Goal: Task Accomplishment & Management: Complete application form

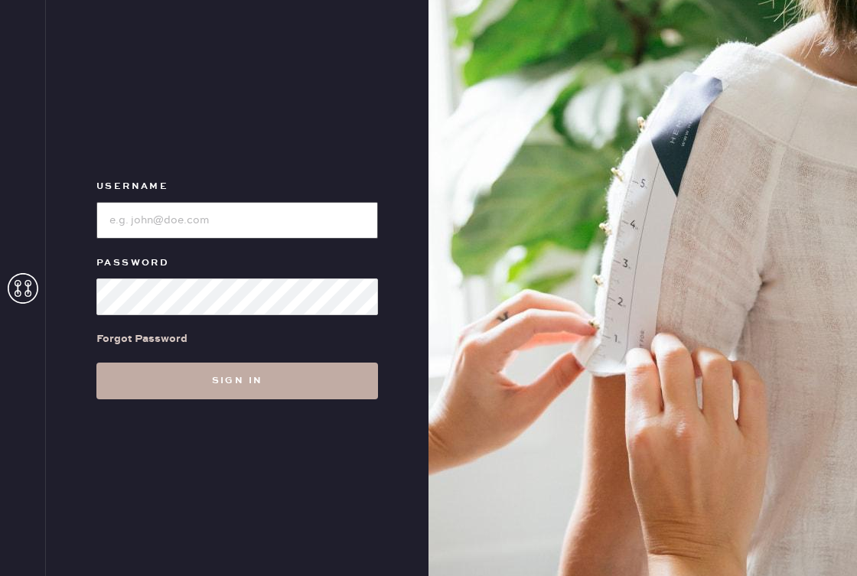
type input "reformationsouthcongress"
click at [240, 378] on button "Sign in" at bounding box center [237, 381] width 282 height 37
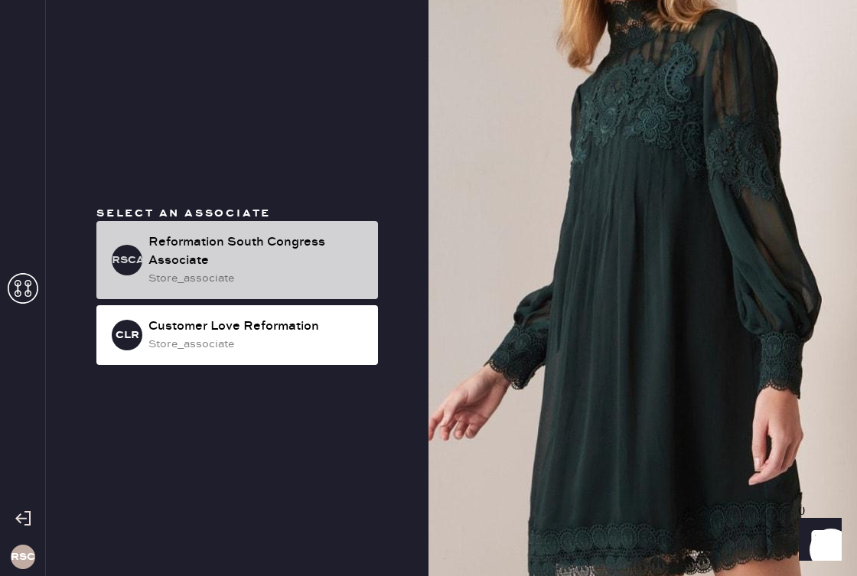
click at [285, 266] on div "Reformation South Congress Associate" at bounding box center [256, 251] width 217 height 37
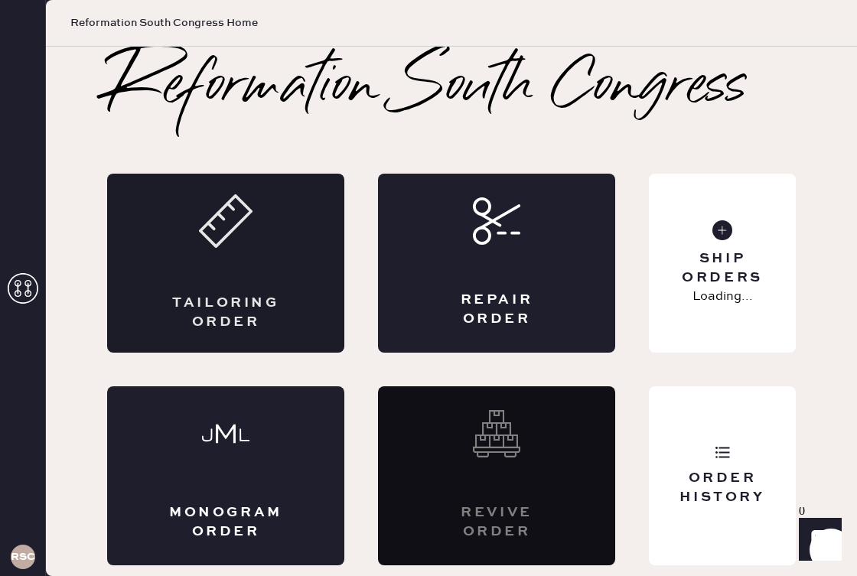
click at [233, 266] on div "Tailoring Order" at bounding box center [225, 263] width 237 height 179
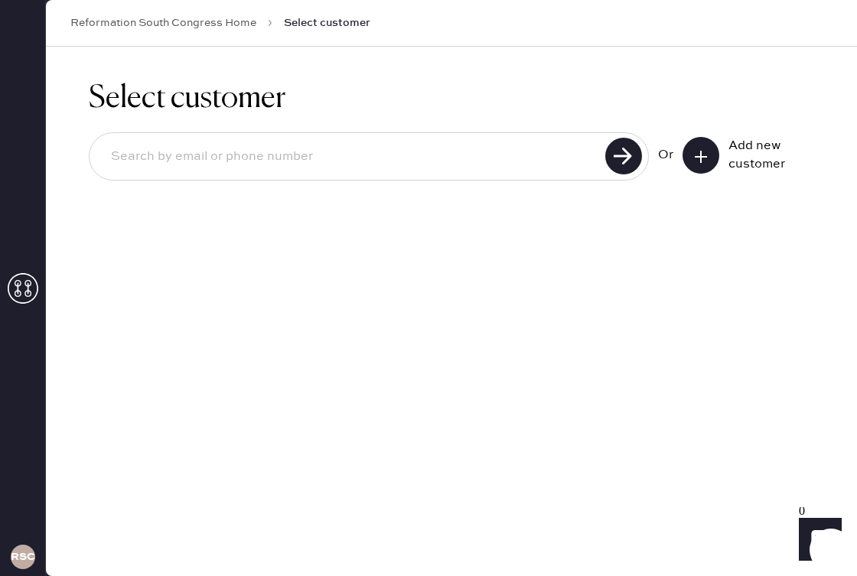
click at [325, 140] on input at bounding box center [350, 156] width 502 height 35
paste input "madiella93@gmail.com"
type input "madiella93@gmail.com"
click at [629, 164] on use at bounding box center [623, 156] width 37 height 37
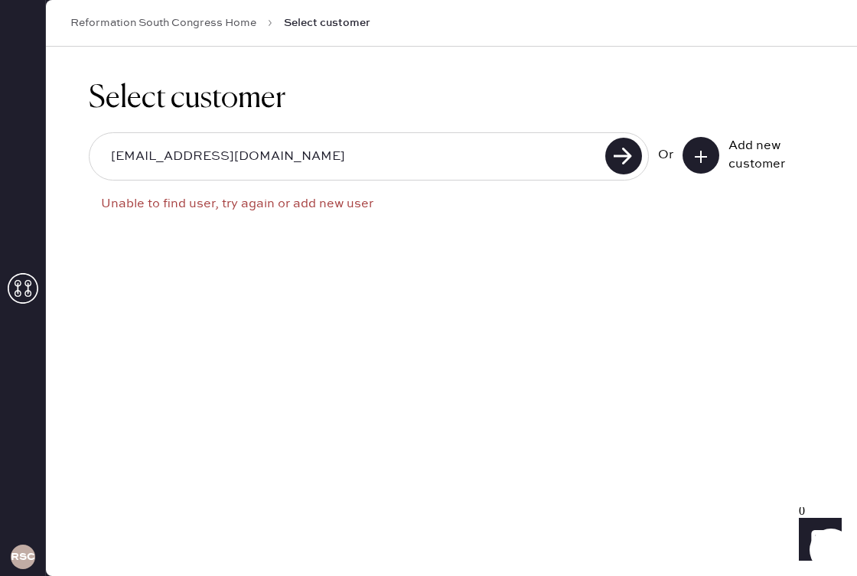
click at [406, 158] on input "madiella93@gmail.com" at bounding box center [350, 156] width 502 height 35
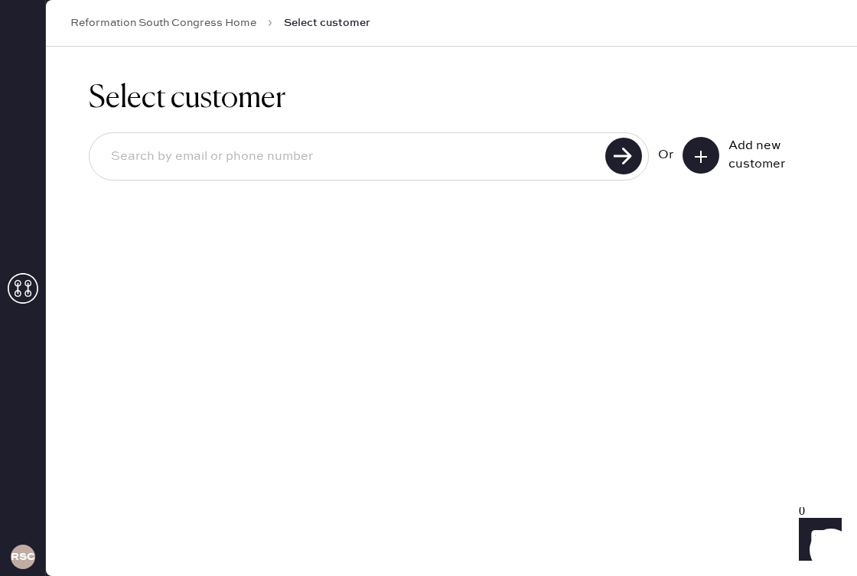
click at [711, 161] on button at bounding box center [701, 155] width 37 height 37
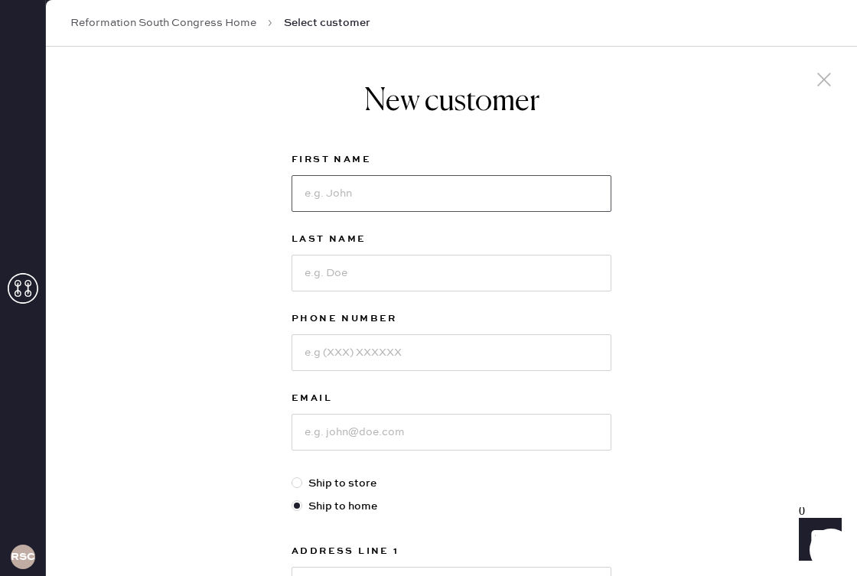
click at [494, 199] on input at bounding box center [452, 193] width 320 height 37
type input "Madi"
click at [478, 281] on input at bounding box center [452, 273] width 320 height 37
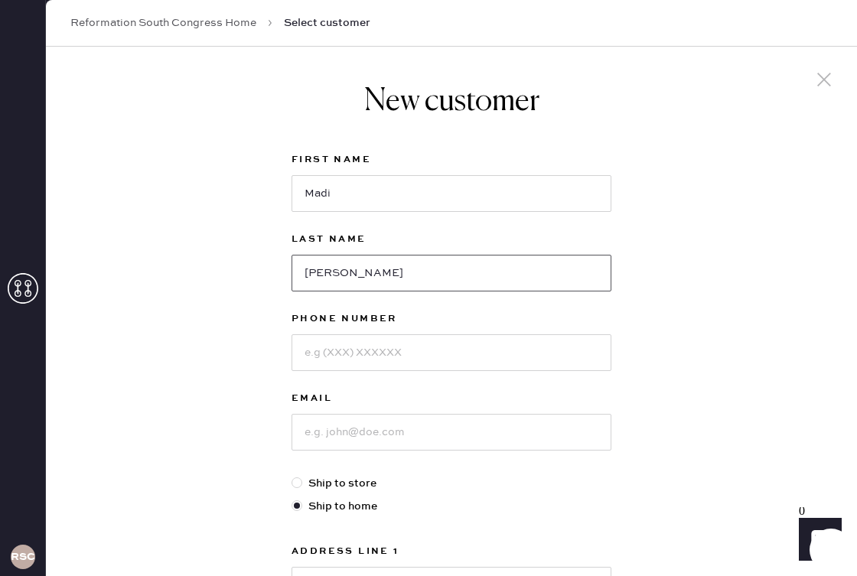
type input "Perez"
click at [434, 427] on input at bounding box center [452, 432] width 320 height 37
paste input "madiella93@gmail.com"
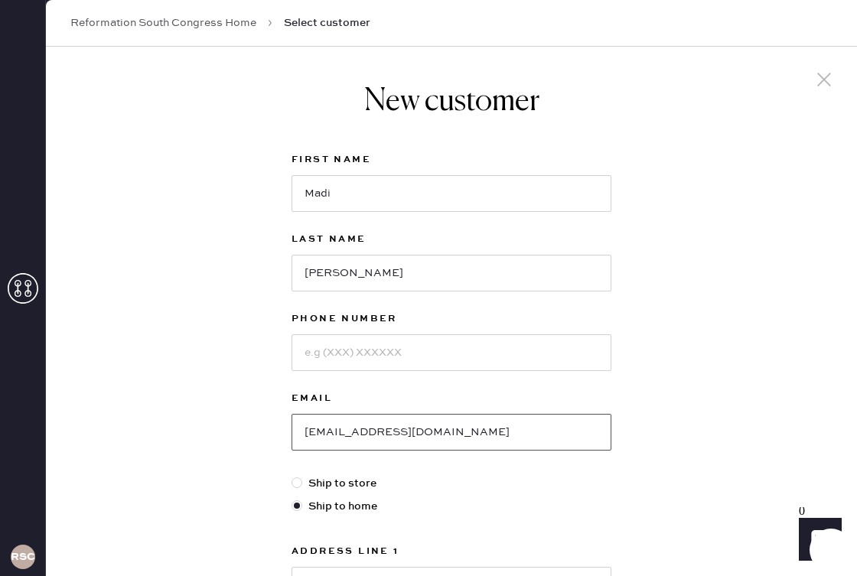
type input "madiella93@gmail.com"
click at [440, 361] on input at bounding box center [452, 352] width 320 height 37
paste input "13039128815"
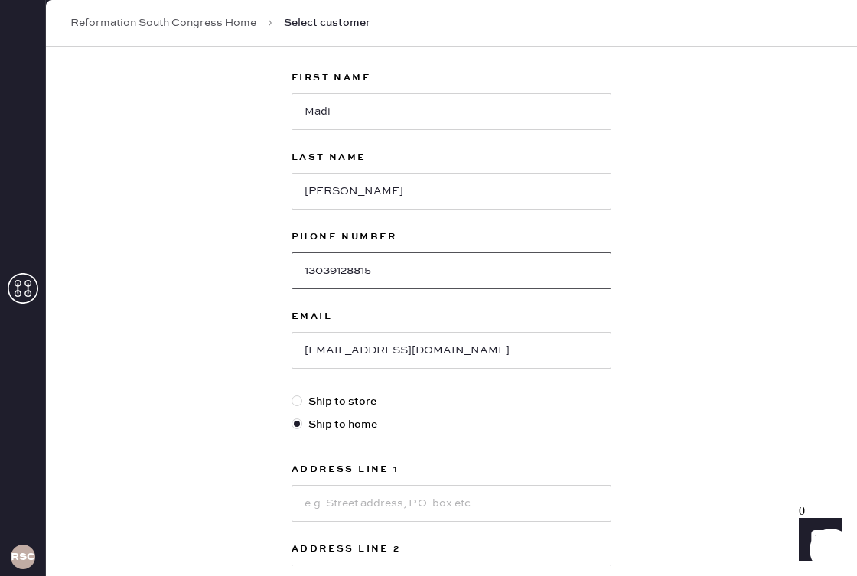
scroll to position [109, 0]
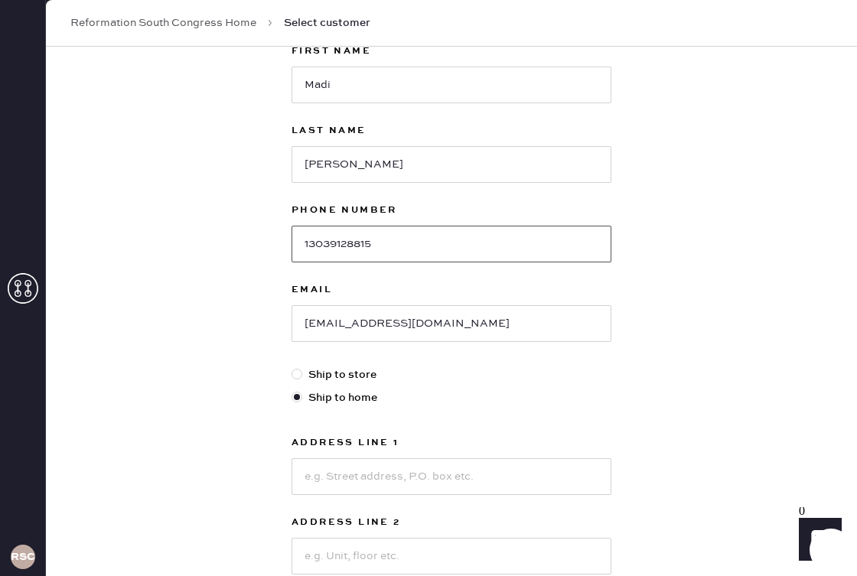
type input "13039128815"
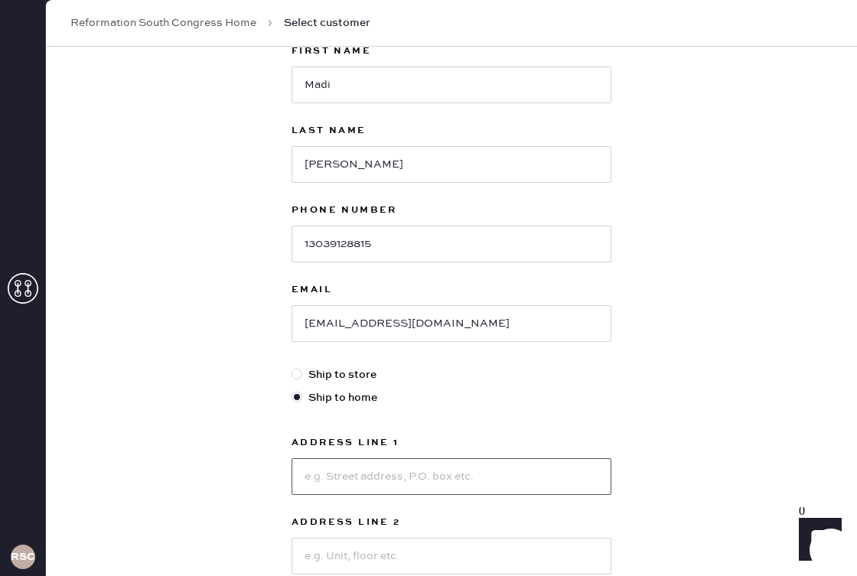
click at [412, 481] on input at bounding box center [452, 476] width 320 height 37
paste input "3604 Clawson Rd, 201, Austin, TX, USA, 78704"
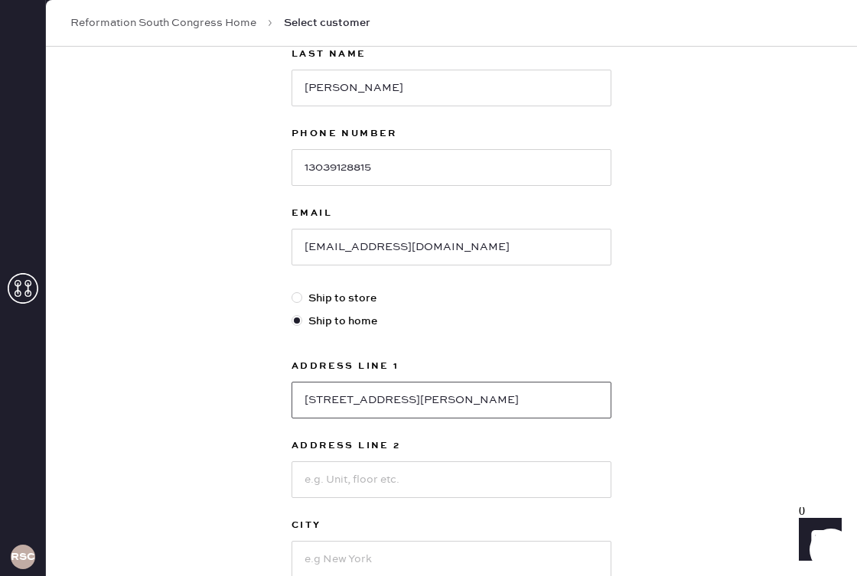
scroll to position [245, 0]
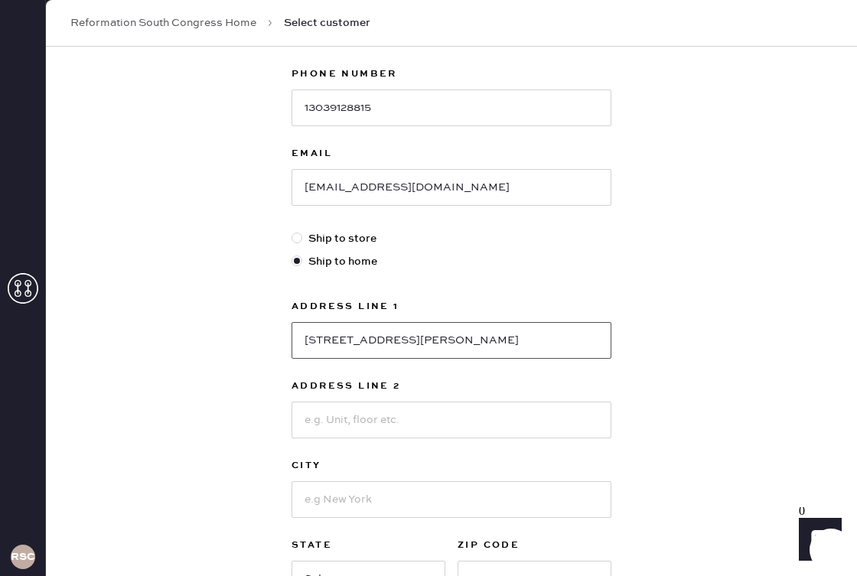
type input "3604 Clawson Rd, 201, Austin, TX, USA, 78704"
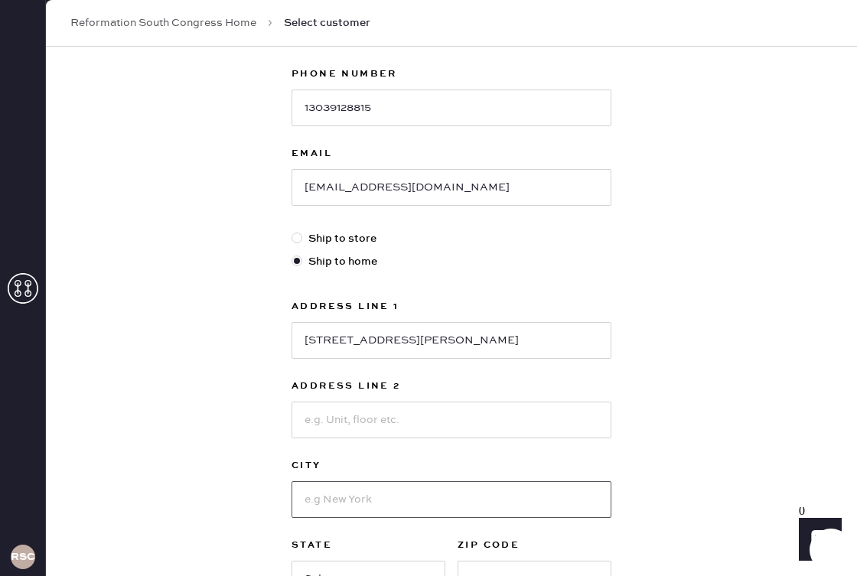
click at [439, 494] on input at bounding box center [452, 499] width 320 height 37
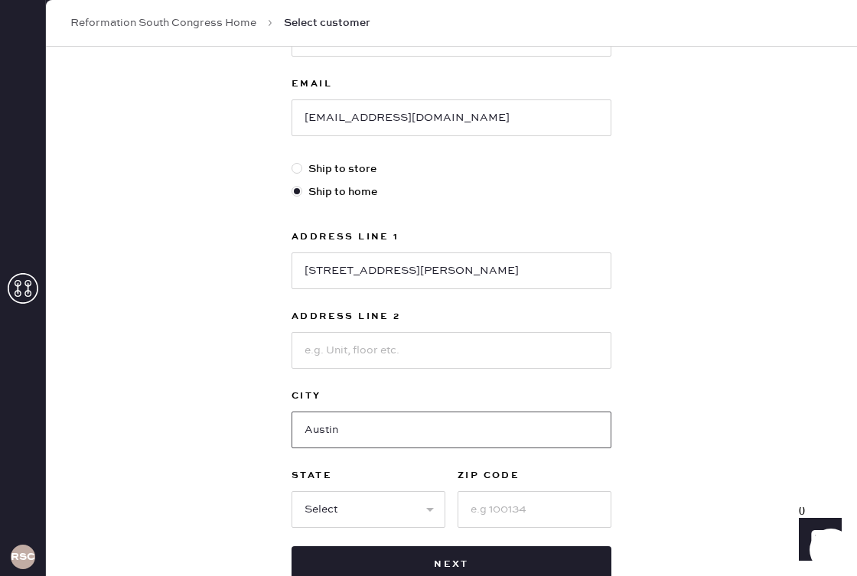
type input "Austin"
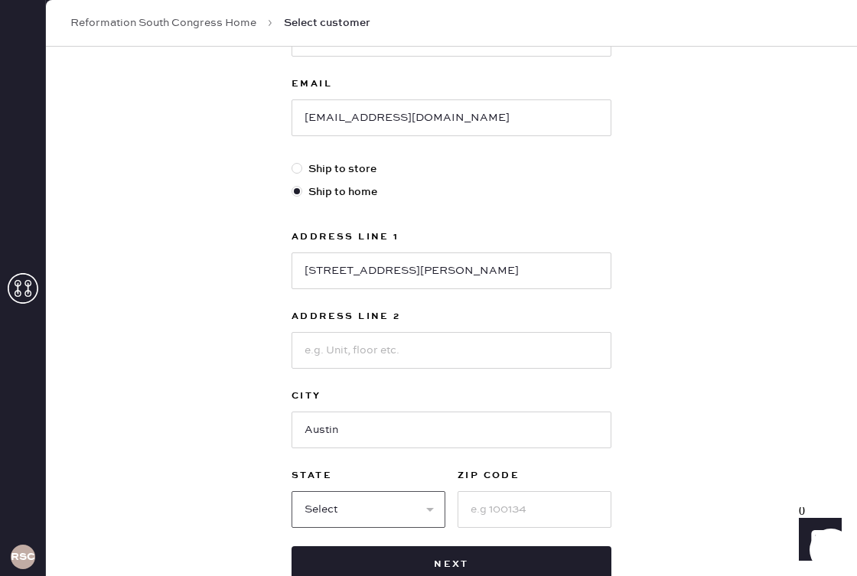
click at [401, 513] on select "Select AK AL AR AZ CA CO CT DC DE FL GA HI IA ID IL IN KS KY LA MA MD ME MI MN …" at bounding box center [369, 509] width 154 height 37
select select "TX"
click at [495, 507] on input at bounding box center [535, 509] width 154 height 37
type input "78704"
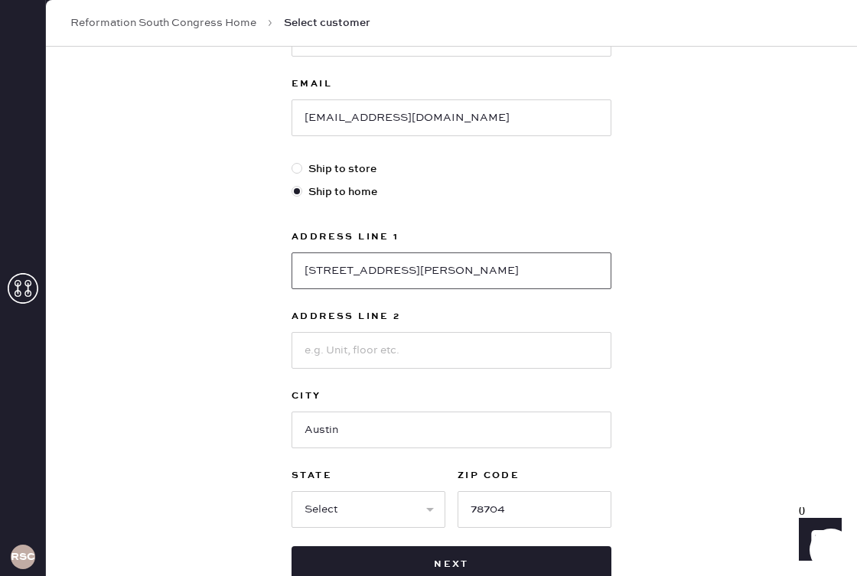
drag, startPoint x: 575, startPoint y: 269, endPoint x: 436, endPoint y: 273, distance: 138.6
click at [436, 273] on input "3604 Clawson Rd, 201, Austin, TX, USA, 78704" at bounding box center [452, 271] width 320 height 37
type input "3604 Clawson Rd"
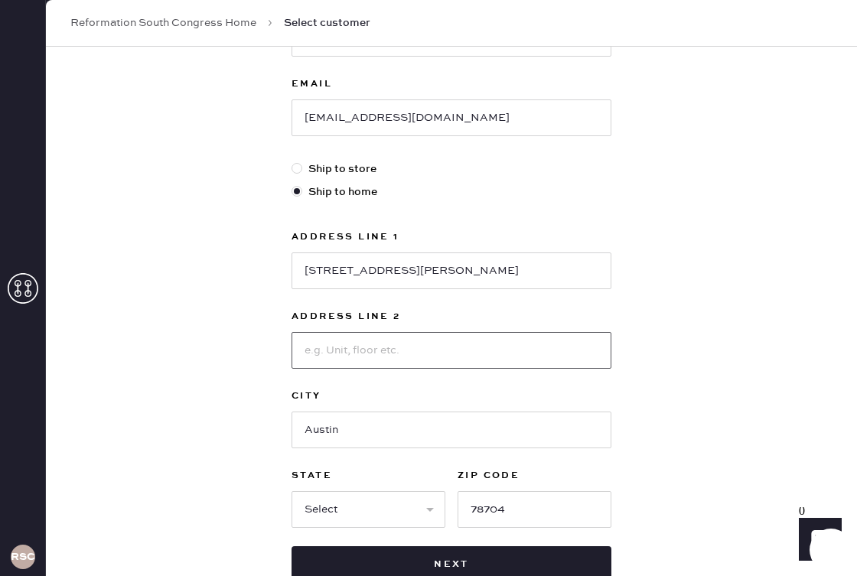
click at [422, 343] on input at bounding box center [452, 350] width 320 height 37
type input "apt 201"
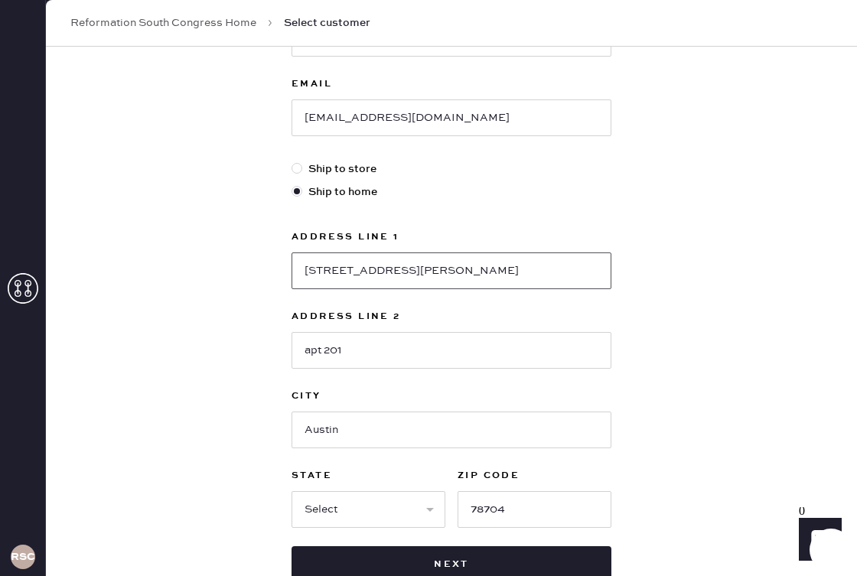
click at [471, 264] on input "3604 Clawson Rd" at bounding box center [452, 271] width 320 height 37
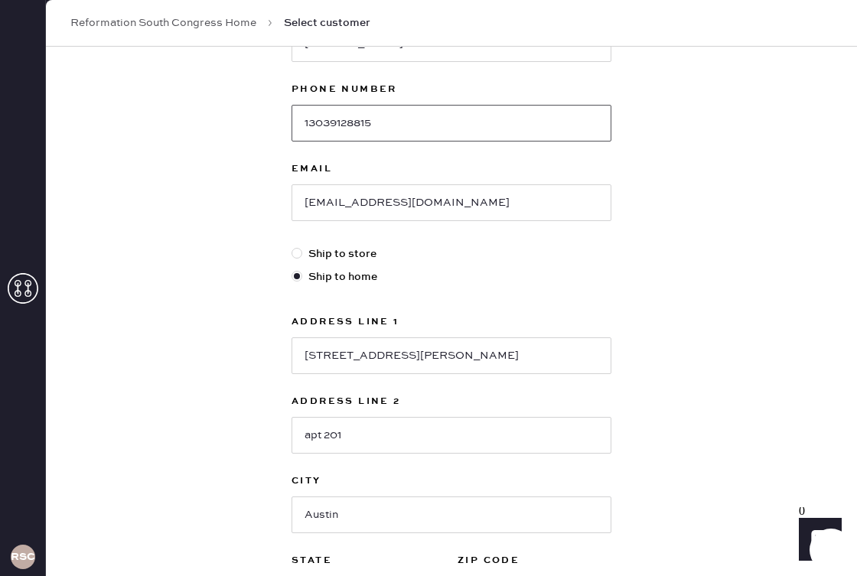
click at [308, 122] on input "13039128815" at bounding box center [452, 123] width 320 height 37
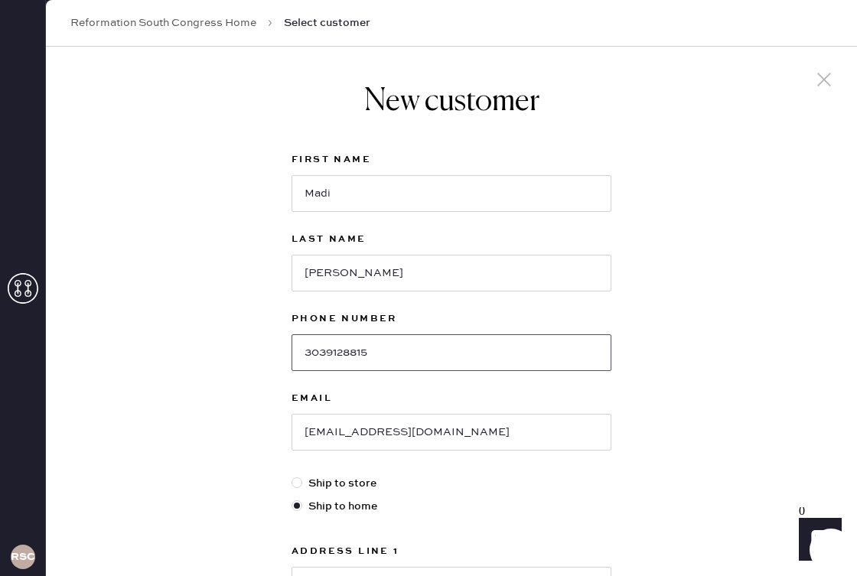
scroll to position [419, 0]
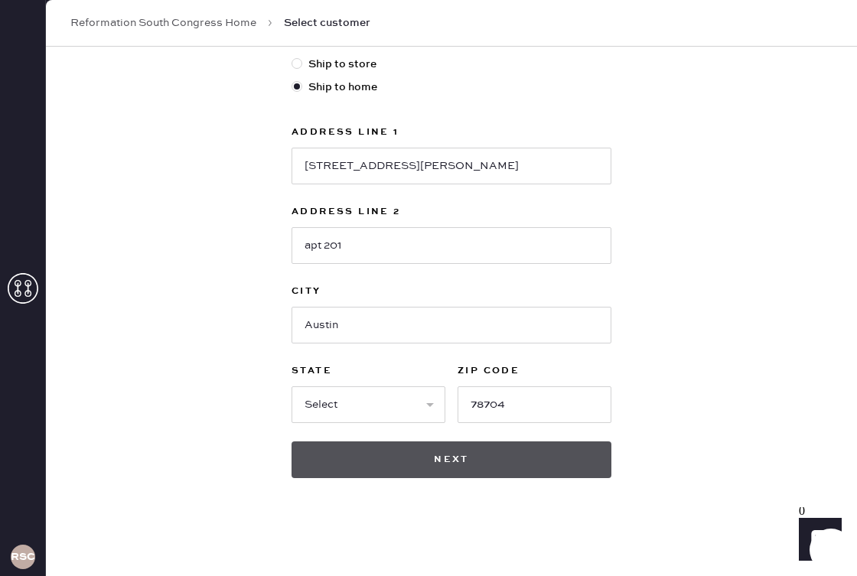
type input "3039128815"
click at [431, 465] on button "Next" at bounding box center [452, 460] width 320 height 37
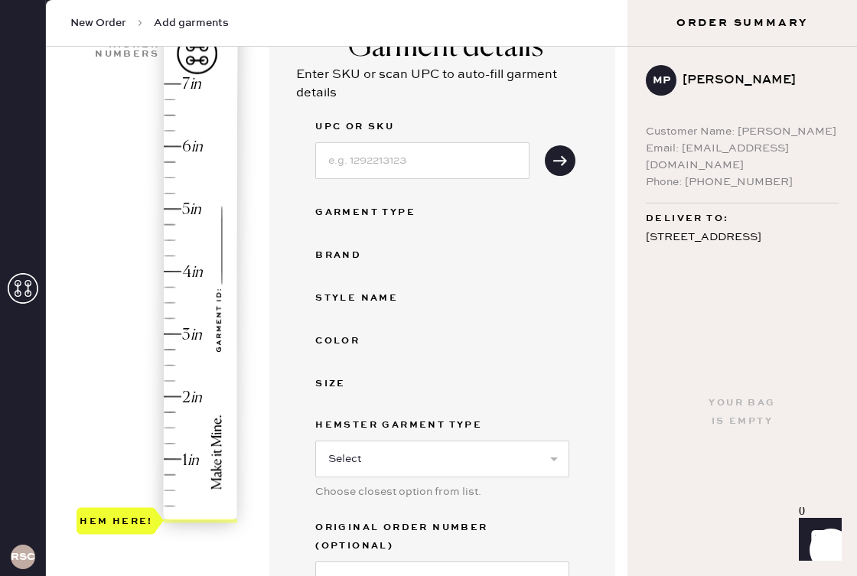
scroll to position [478, 0]
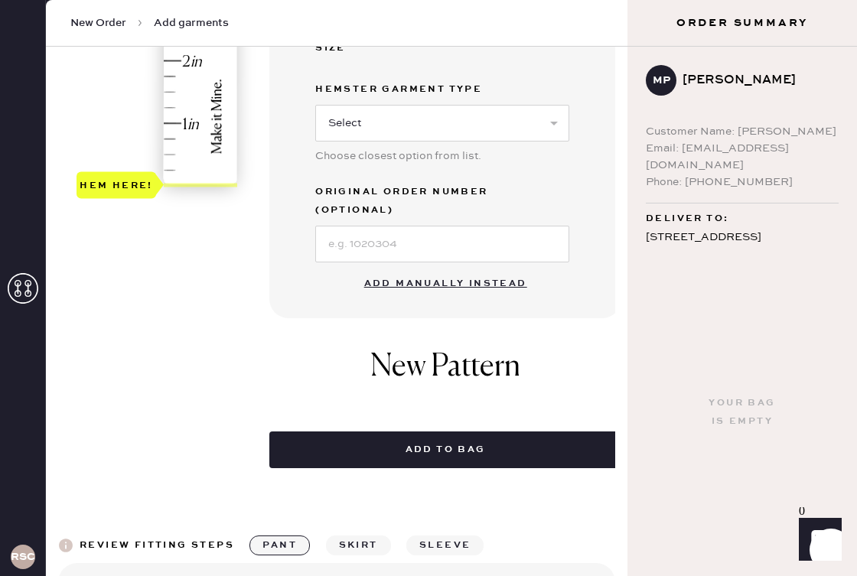
click at [422, 269] on button "Add manually instead" at bounding box center [445, 284] width 181 height 31
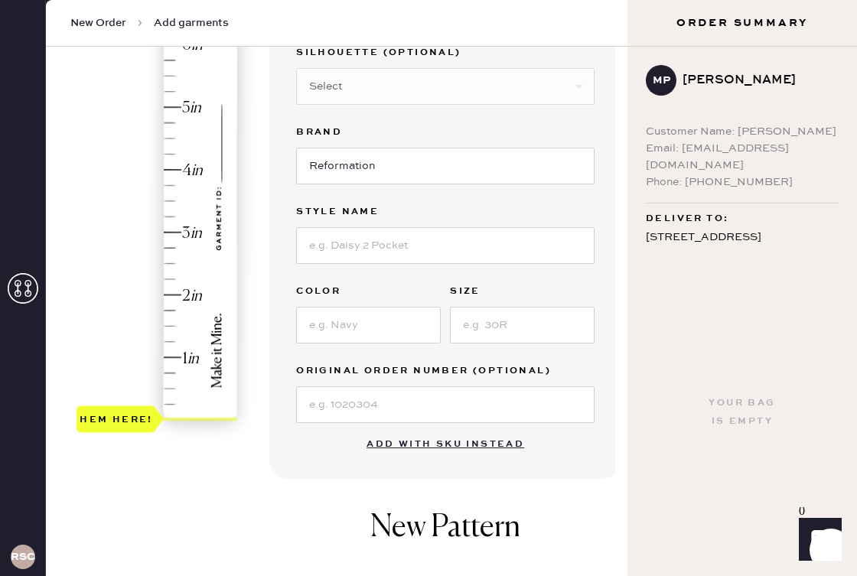
scroll to position [109, 0]
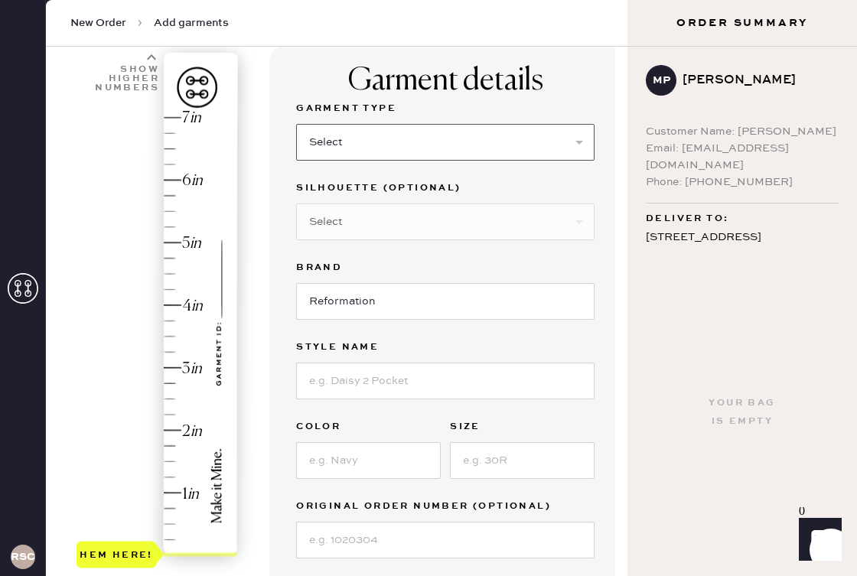
click at [445, 134] on select "Select Basic Skirt Jeans Leggings Pants Shorts Basic Sleeved Dress Basic Sleeve…" at bounding box center [445, 142] width 298 height 37
select select "15"
click at [440, 216] on select "Select Crop top Full Length Other" at bounding box center [445, 222] width 298 height 37
select select "69"
click at [403, 384] on input at bounding box center [445, 381] width 298 height 37
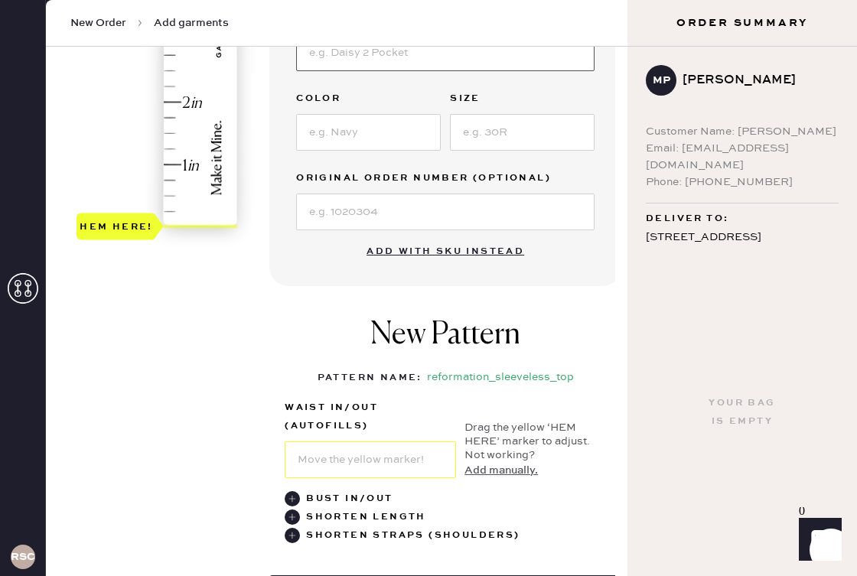
scroll to position [491, 0]
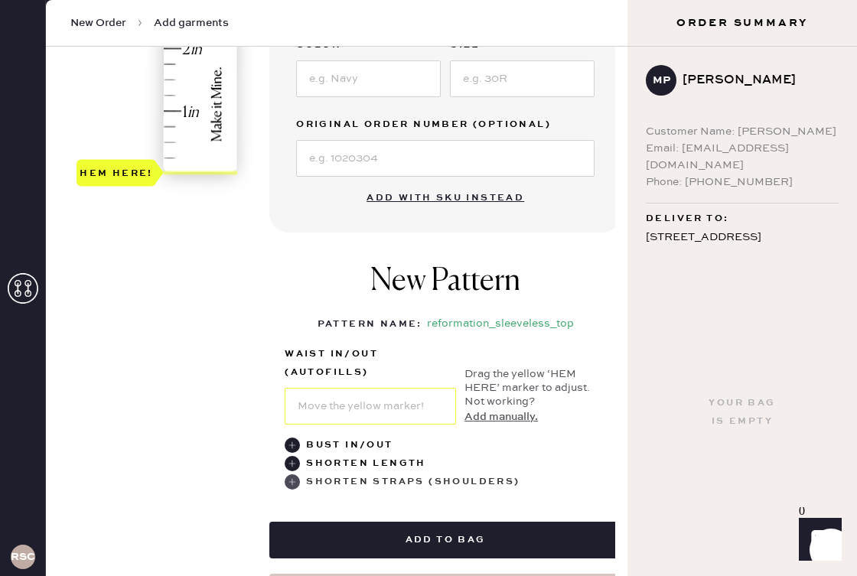
click at [297, 482] on use at bounding box center [292, 481] width 15 height 15
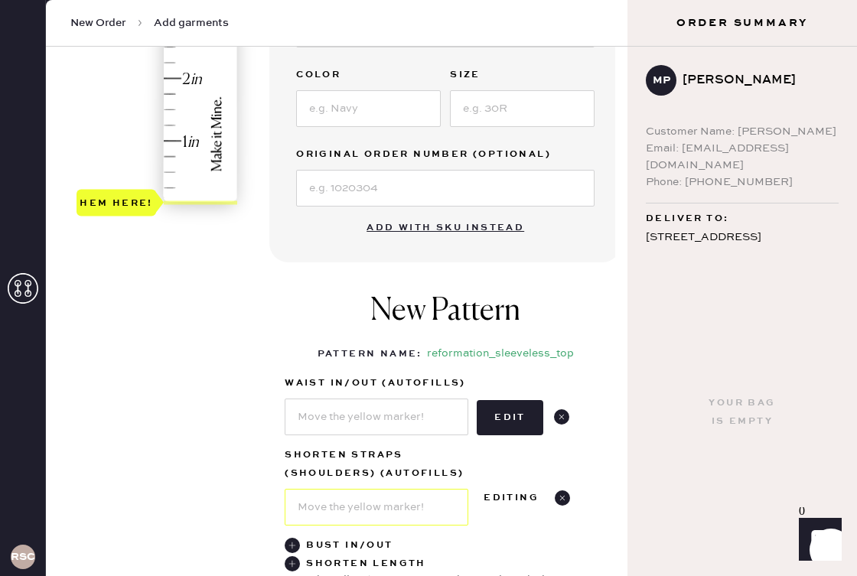
scroll to position [449, 0]
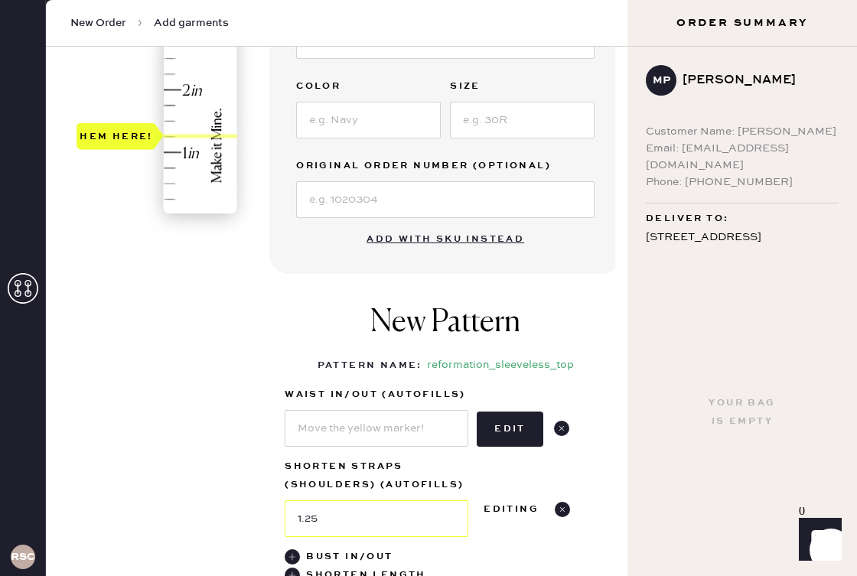
type input "1.5"
drag, startPoint x: 220, startPoint y: 215, endPoint x: 186, endPoint y: 119, distance: 101.7
click at [186, 119] on div at bounding box center [200, 121] width 73 height 4
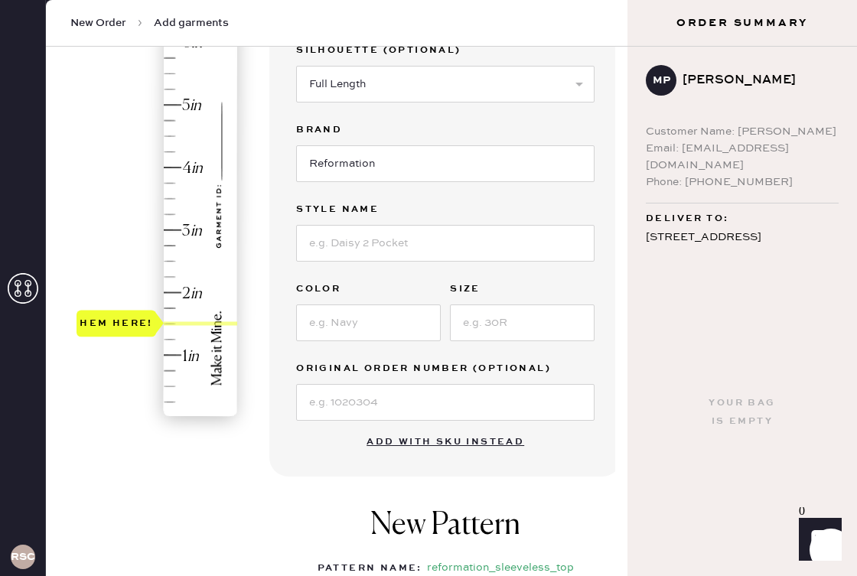
scroll to position [230, 0]
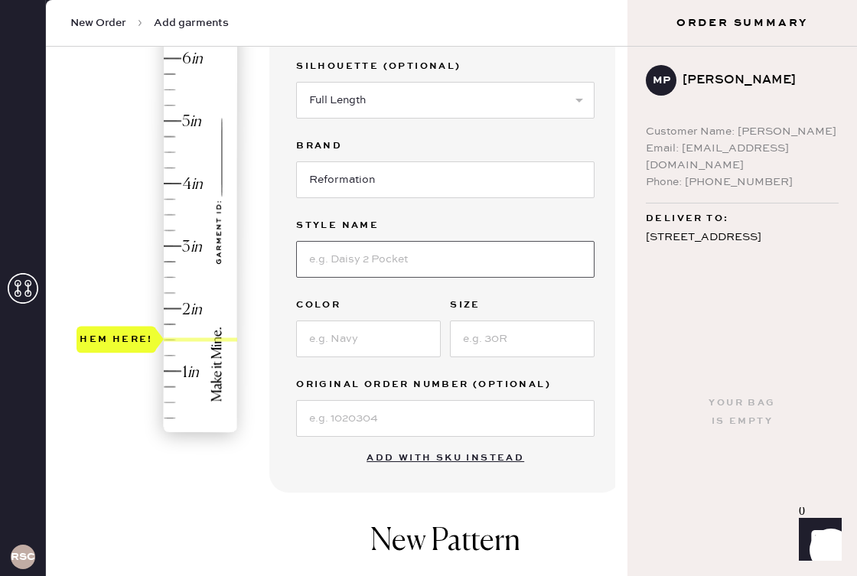
click at [383, 249] on input at bounding box center [445, 259] width 298 height 37
type input "Lorenza Denim Jumpsuit"
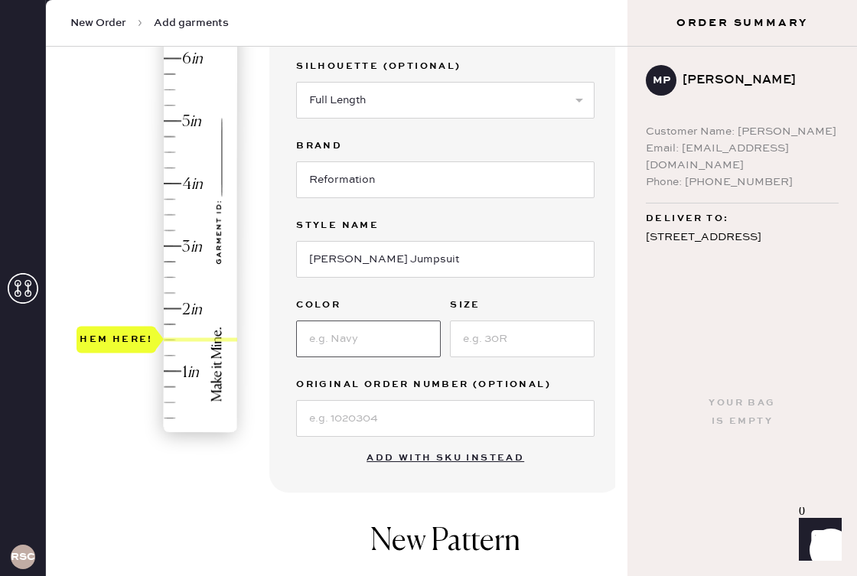
click at [380, 339] on input at bounding box center [368, 339] width 145 height 37
type input "Salinas"
type input "4"
click at [388, 417] on input at bounding box center [445, 418] width 298 height 37
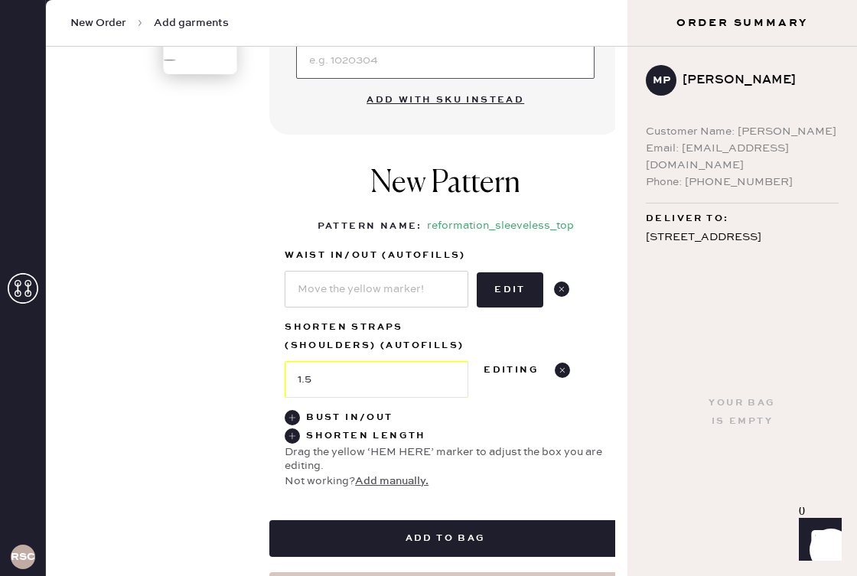
scroll to position [689, 0]
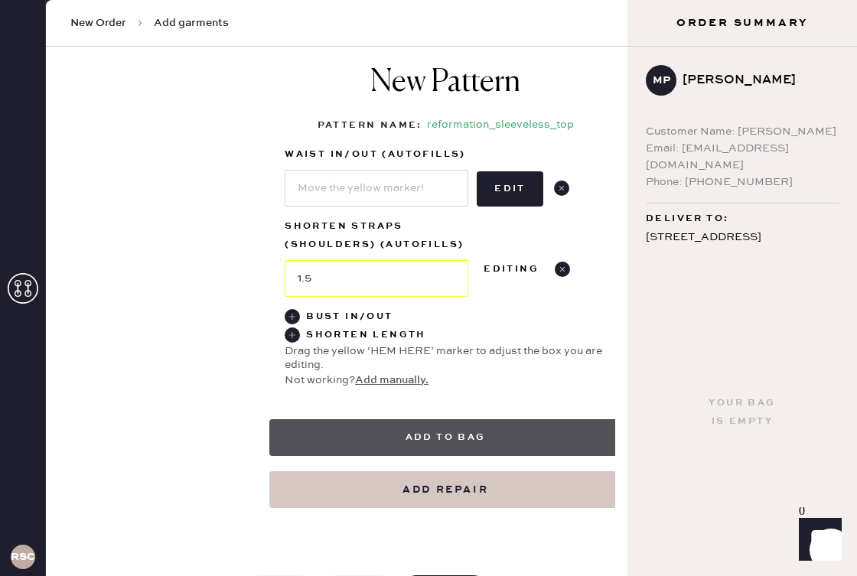
click at [464, 430] on button "Add to bag" at bounding box center [445, 437] width 352 height 37
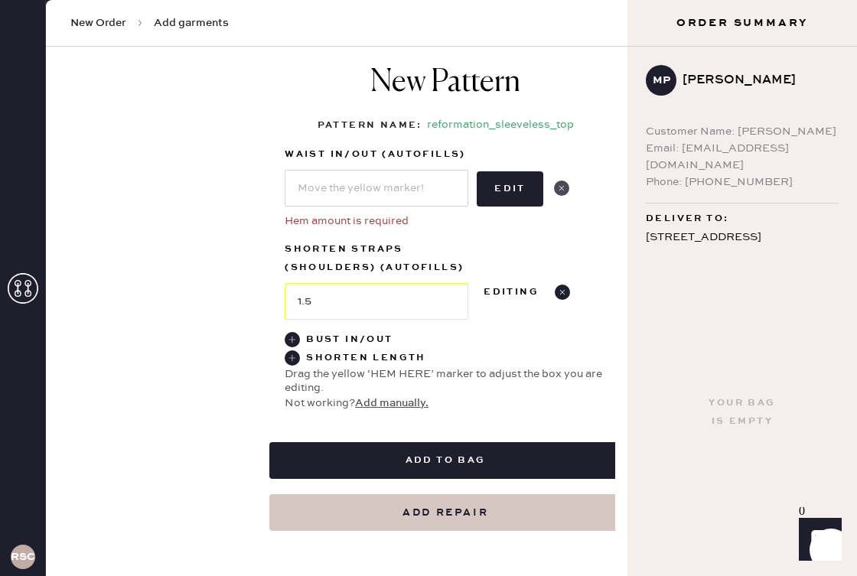
click at [557, 184] on use at bounding box center [561, 188] width 15 height 15
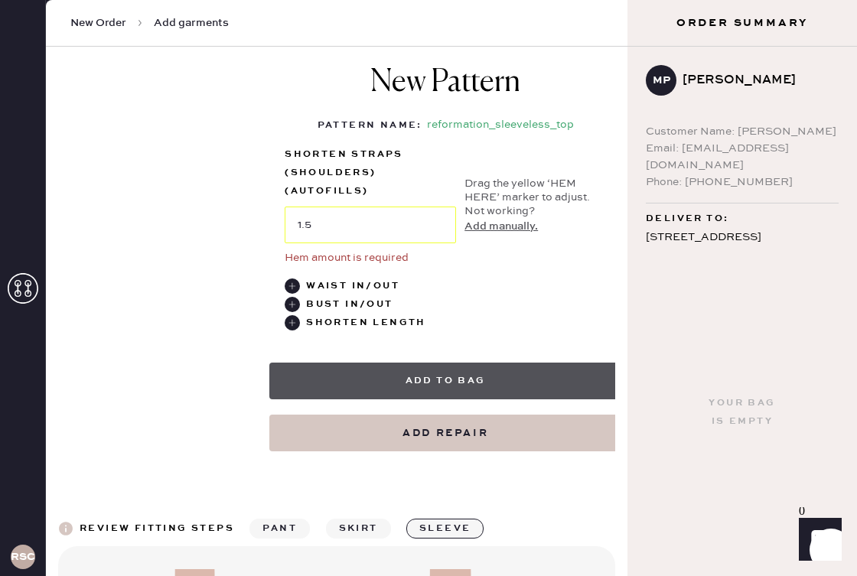
click at [458, 386] on button "Add to bag" at bounding box center [445, 381] width 352 height 37
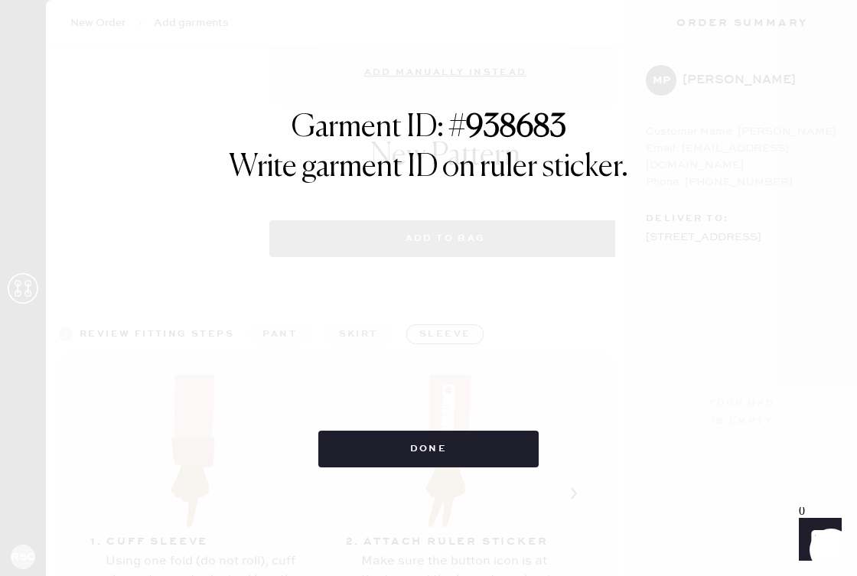
select select "15"
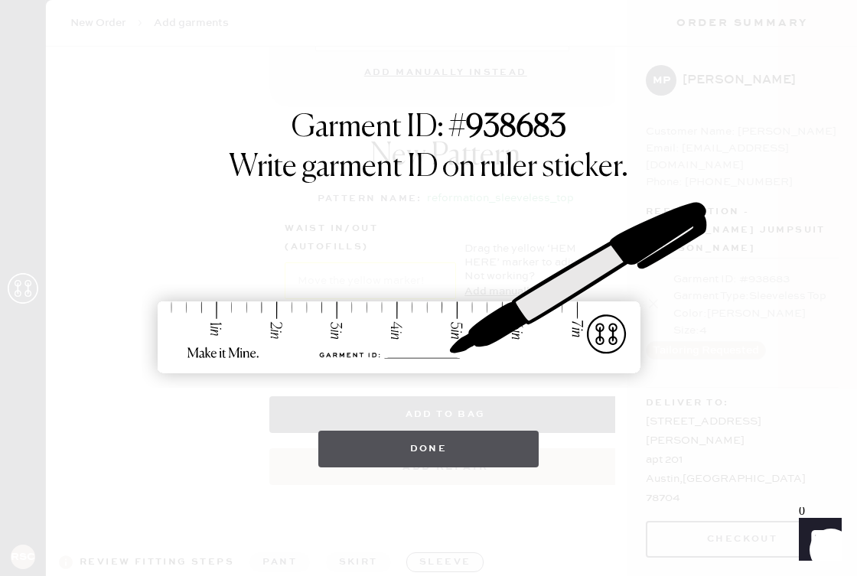
click at [462, 457] on button "Done" at bounding box center [428, 449] width 221 height 37
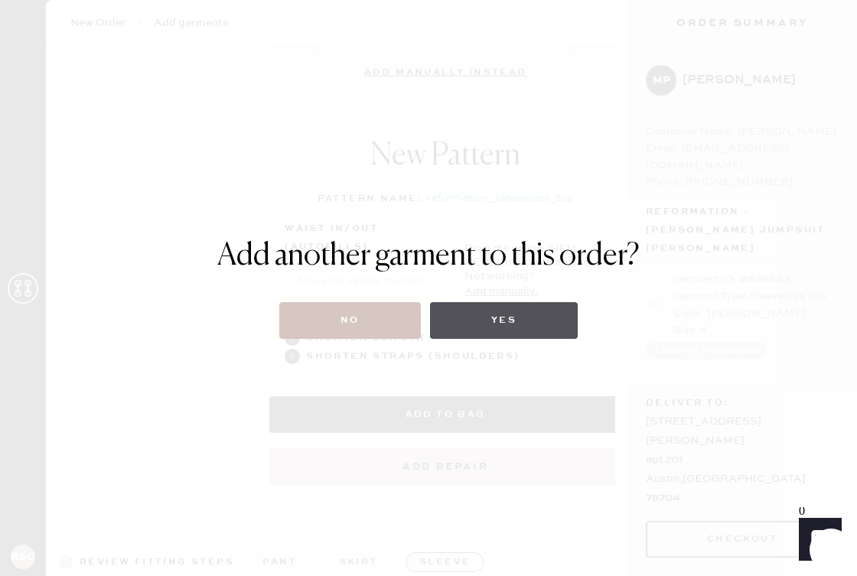
click at [465, 318] on button "Yes" at bounding box center [504, 320] width 148 height 37
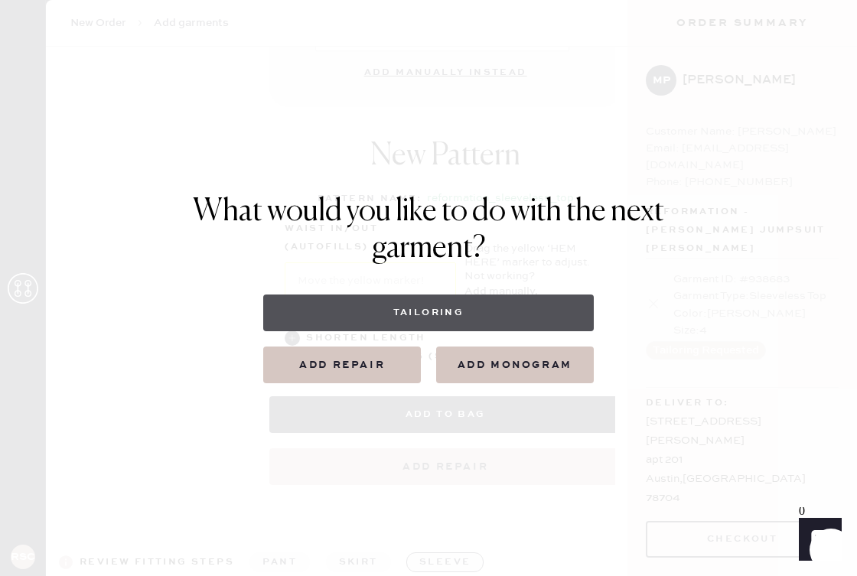
click at [445, 309] on button "Tailoring" at bounding box center [428, 313] width 330 height 37
select select
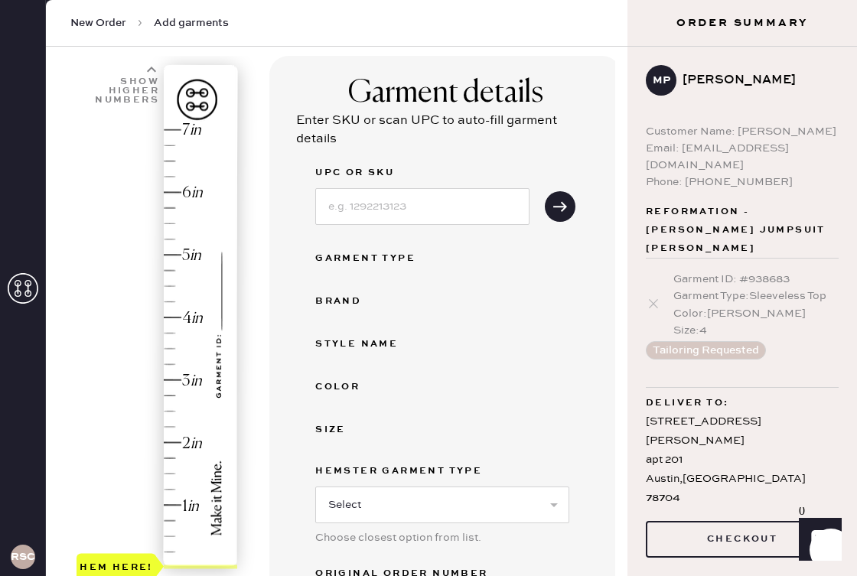
scroll to position [424, 0]
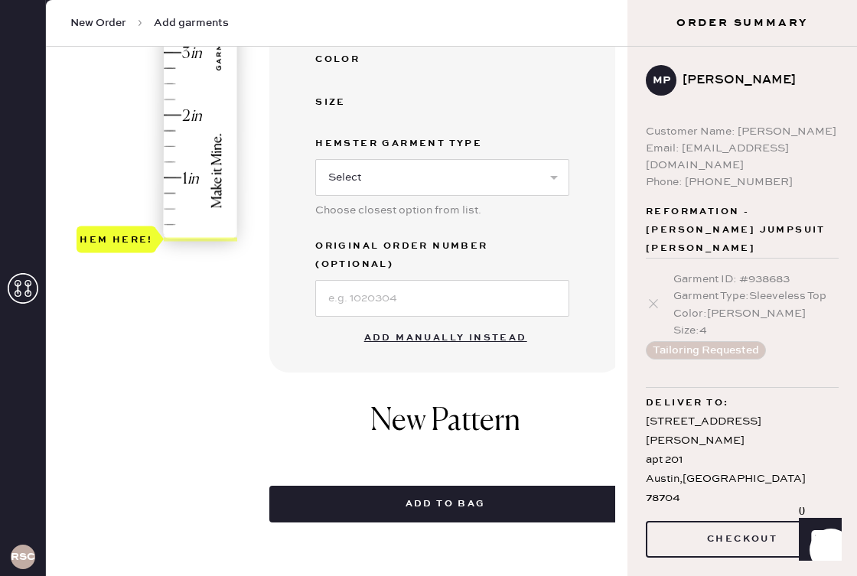
click at [455, 323] on button "Add manually instead" at bounding box center [445, 338] width 181 height 31
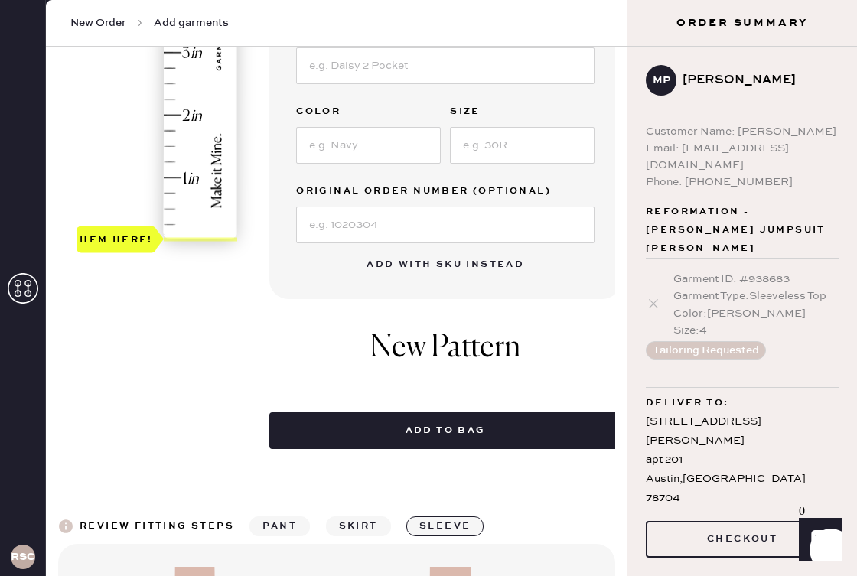
scroll to position [137, 0]
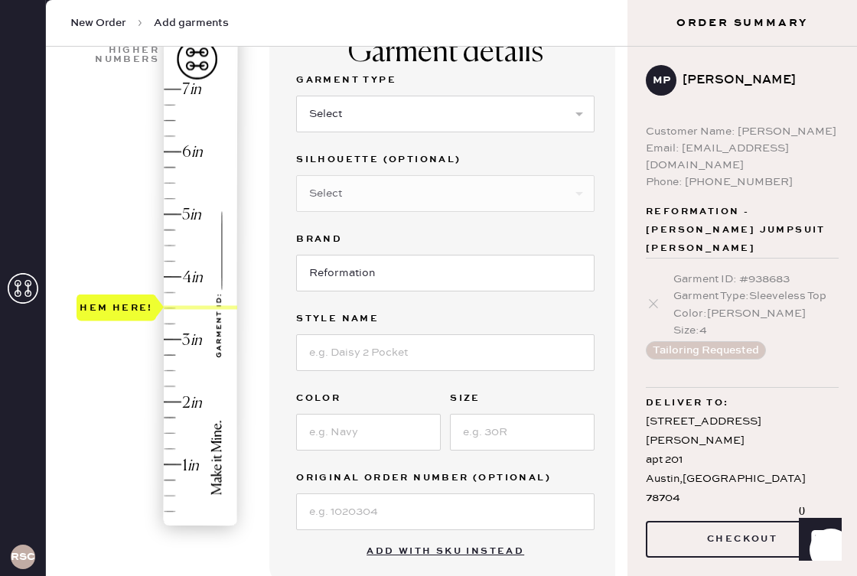
drag, startPoint x: 192, startPoint y: 529, endPoint x: 191, endPoint y: 317, distance: 212.0
click at [191, 317] on div "Hem here!" at bounding box center [158, 308] width 163 height 451
click at [423, 126] on select "Select Basic Skirt Jeans Leggings Pants Shorts Basic Sleeved Dress Basic Sleeve…" at bounding box center [445, 114] width 298 height 37
select select "20"
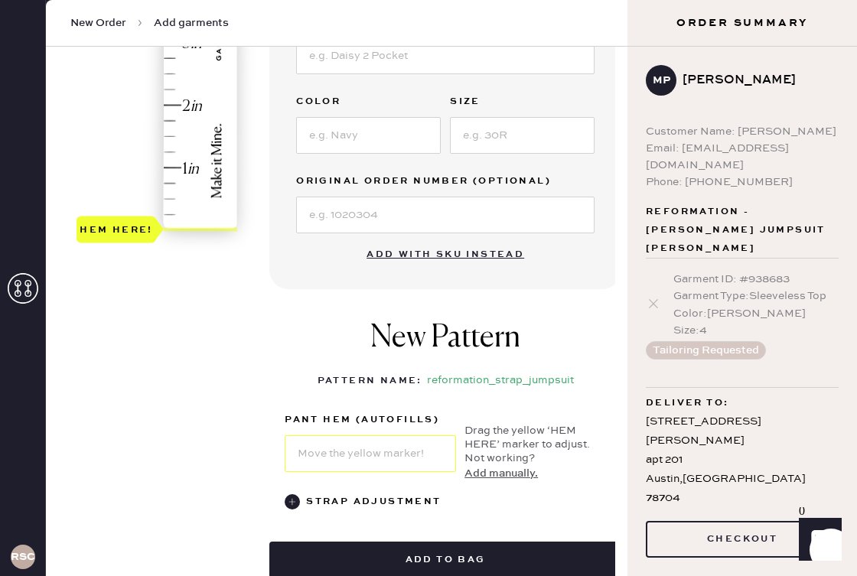
scroll to position [439, 0]
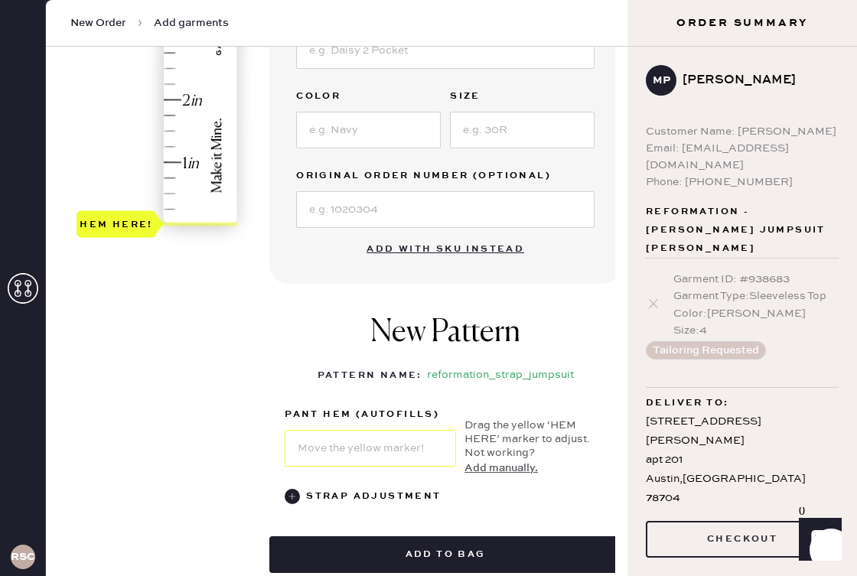
click at [726, 150] on div "Email: madiella93@gmail.com" at bounding box center [742, 157] width 193 height 34
click at [689, 150] on div "Email: madiella93@gmail.com" at bounding box center [742, 157] width 193 height 34
drag, startPoint x: 682, startPoint y: 149, endPoint x: 816, endPoint y: 149, distance: 133.9
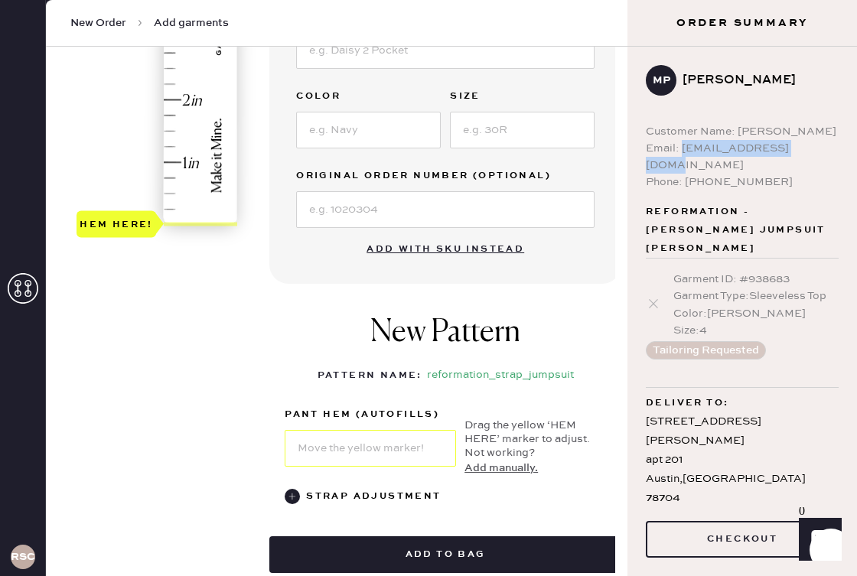
click at [816, 149] on div "Email: madiella93@gmail.com" at bounding box center [742, 157] width 193 height 34
copy div "madiella93@gmail.com"
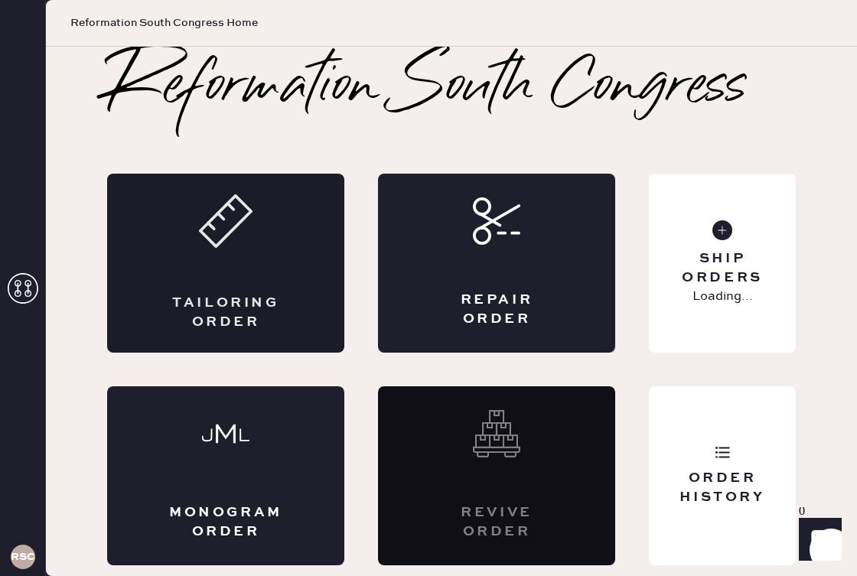
click at [241, 265] on div "Tailoring Order" at bounding box center [225, 263] width 237 height 179
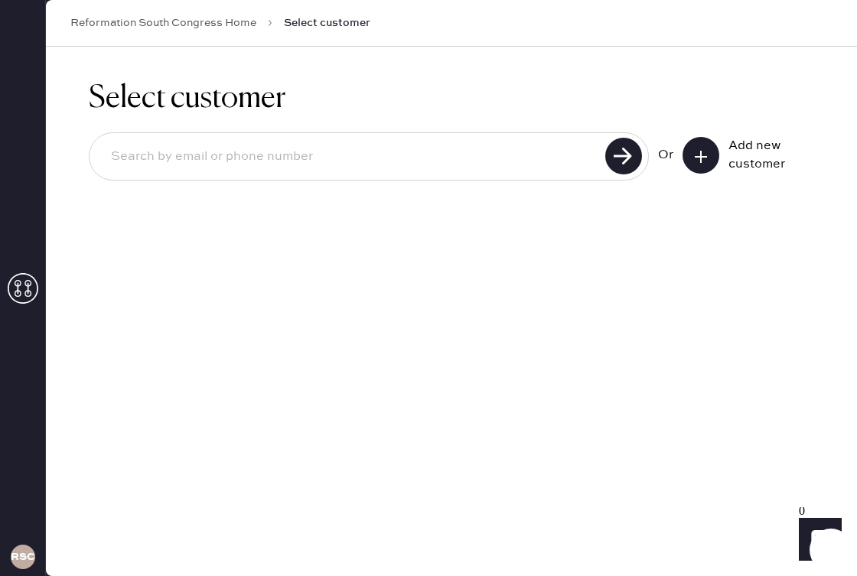
click at [465, 150] on input at bounding box center [350, 156] width 502 height 35
paste input "madiella93@gmail.com"
type input "madiella93@gmail.com"
click at [629, 163] on use at bounding box center [623, 156] width 37 height 37
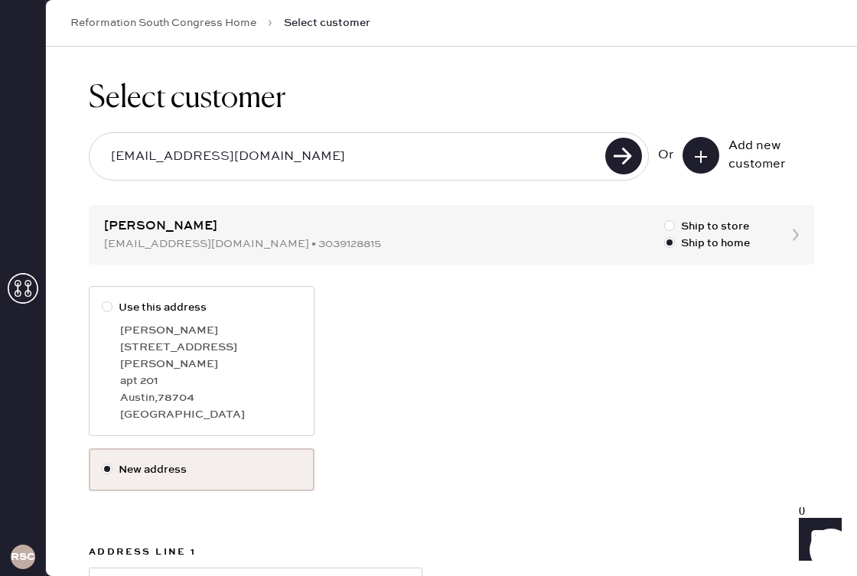
click at [207, 349] on div "3604 Clawson Rd" at bounding box center [210, 356] width 181 height 34
click at [103, 300] on input "Use this address" at bounding box center [102, 299] width 1 height 1
radio input "true"
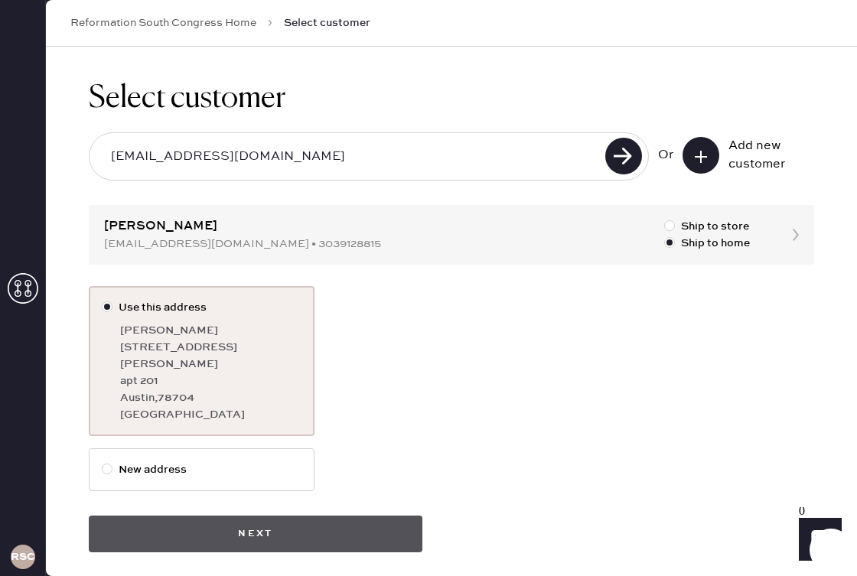
click at [227, 527] on button "Next" at bounding box center [256, 534] width 334 height 37
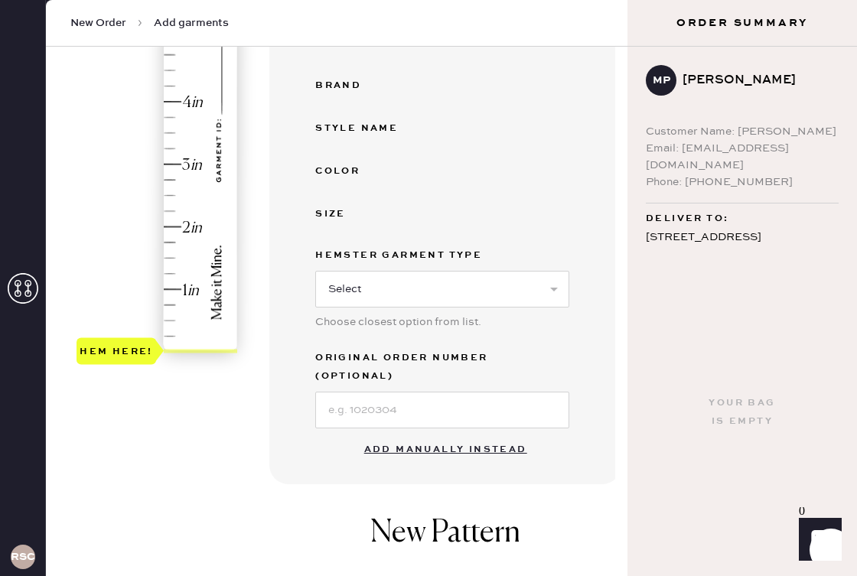
scroll to position [335, 0]
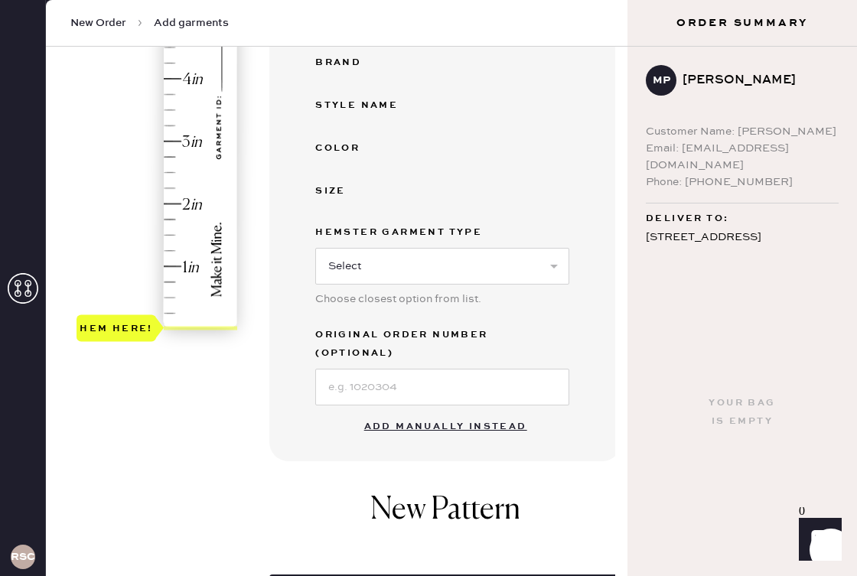
click at [433, 412] on button "Add manually instead" at bounding box center [445, 427] width 181 height 31
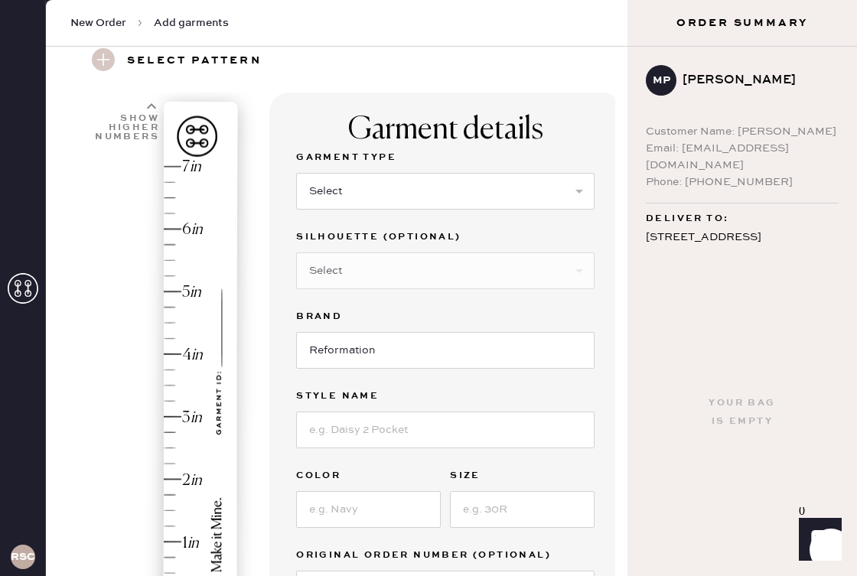
scroll to position [6, 0]
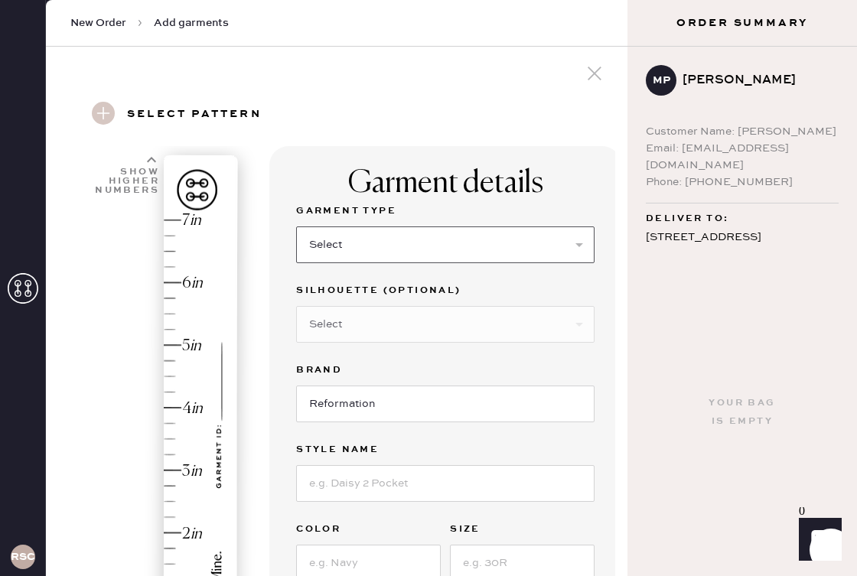
click at [448, 227] on select "Select Basic Skirt Jeans Leggings Pants Shorts Basic Sleeved Dress Basic Sleeve…" at bounding box center [445, 245] width 298 height 37
select select "20"
click at [448, 319] on select "Select Shorts Cropped Flare Boot Cut Straight Skinny Other" at bounding box center [445, 324] width 298 height 37
select select "64"
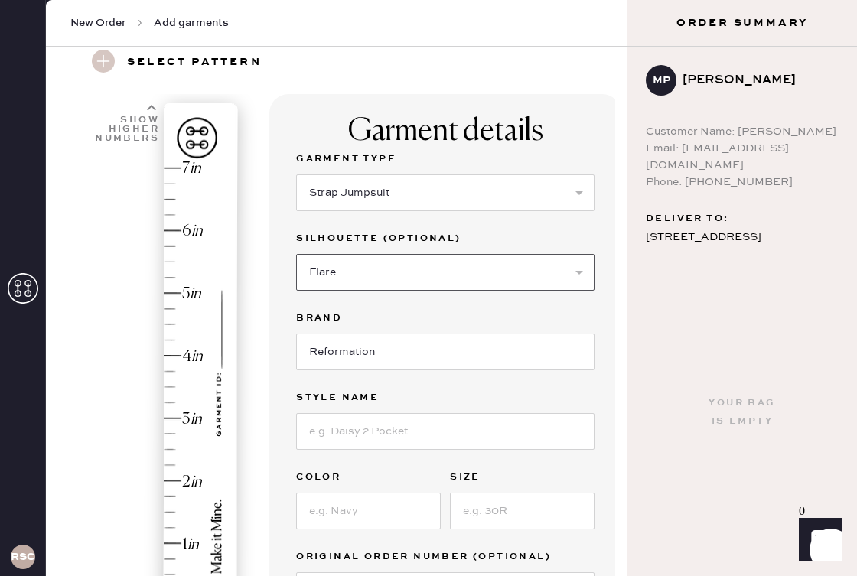
scroll to position [124, 0]
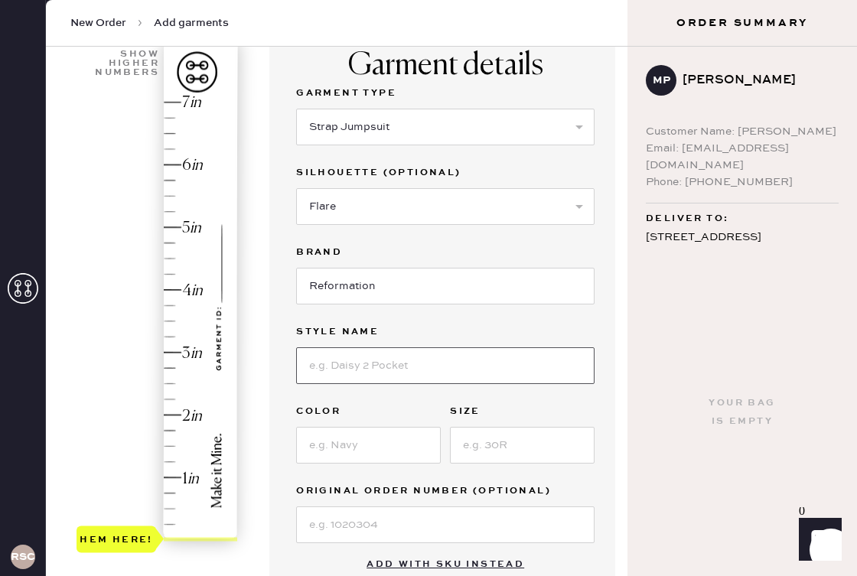
click at [422, 369] on input at bounding box center [445, 365] width 298 height 37
type input "Lorenza Denim Jumpsuit"
click at [394, 435] on input at bounding box center [368, 445] width 145 height 37
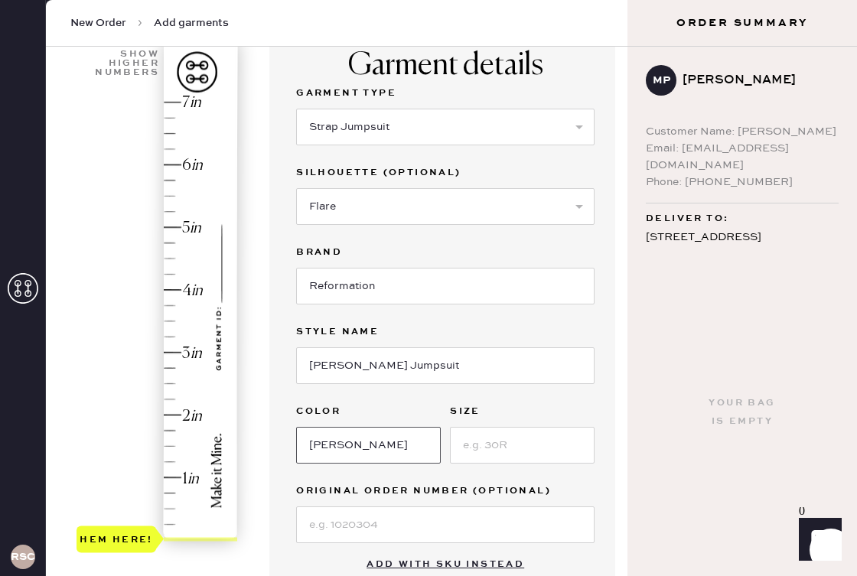
type input "Salinas"
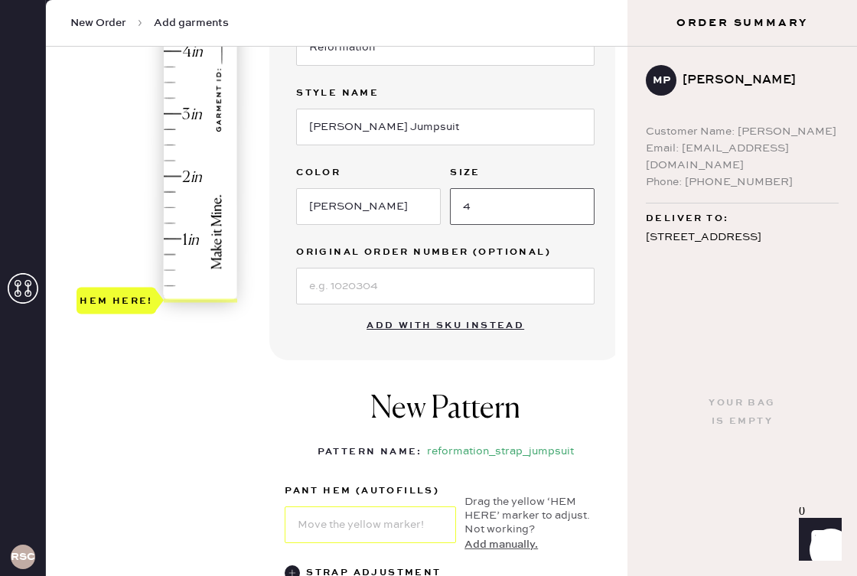
scroll to position [313, 0]
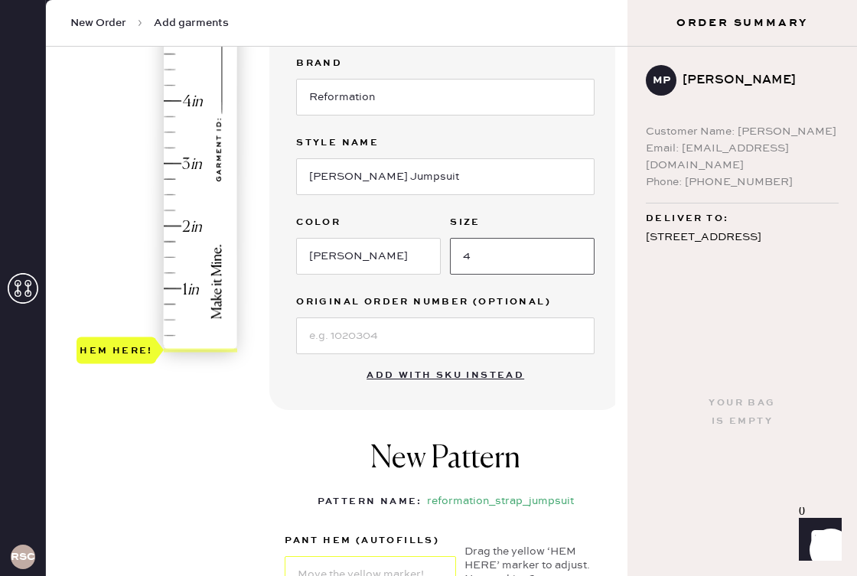
type input "4"
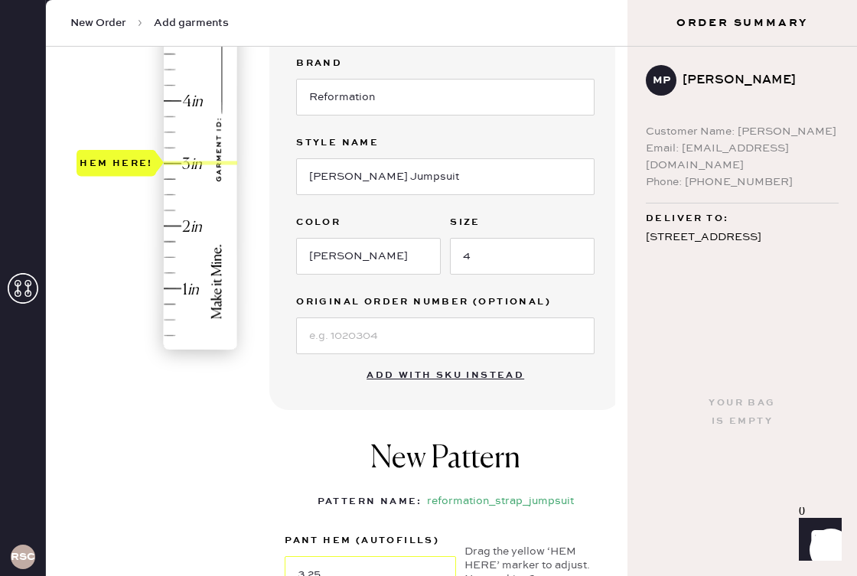
type input "3.5"
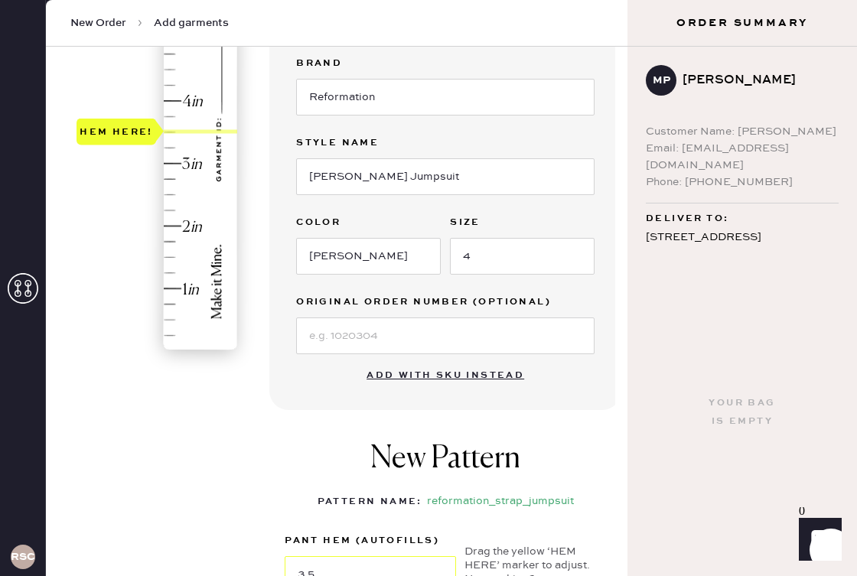
drag, startPoint x: 194, startPoint y: 350, endPoint x: 194, endPoint y: 134, distance: 216.6
click at [194, 134] on div "Hem here!" at bounding box center [158, 132] width 163 height 451
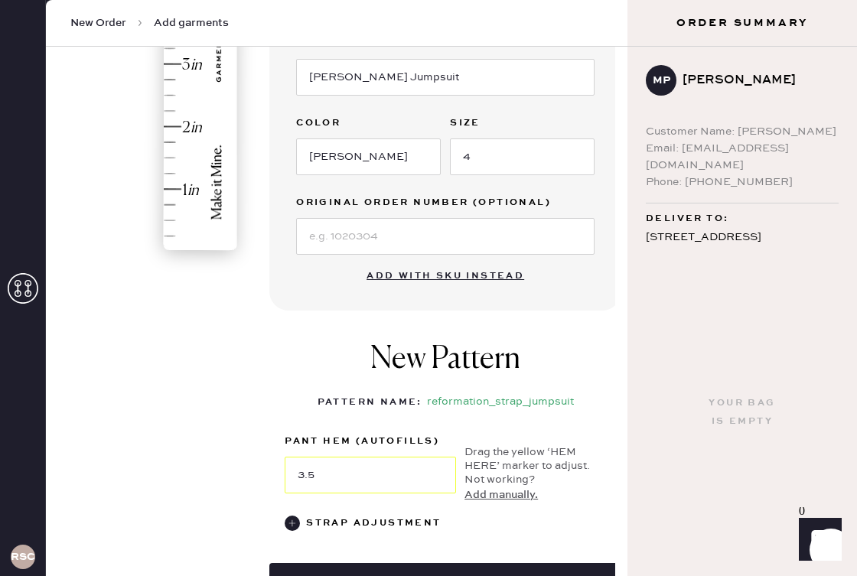
scroll to position [597, 0]
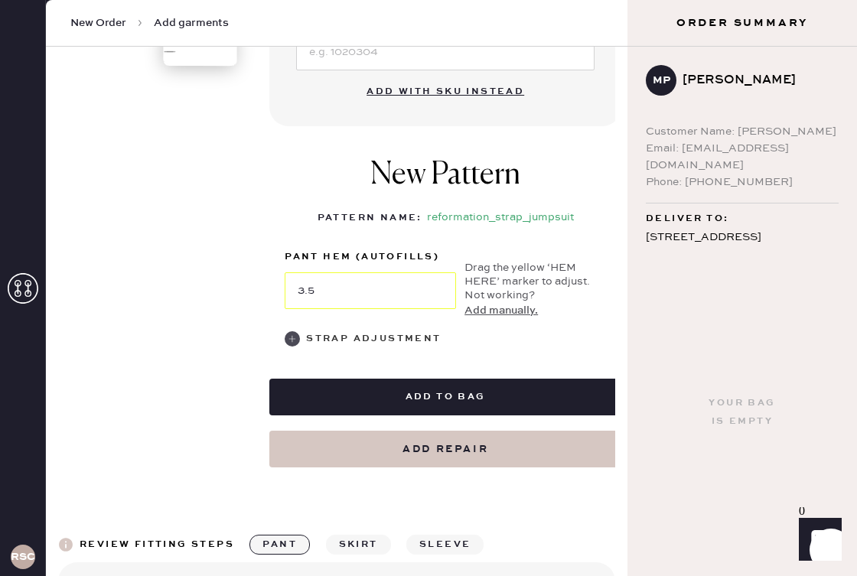
click at [298, 339] on use at bounding box center [292, 338] width 15 height 15
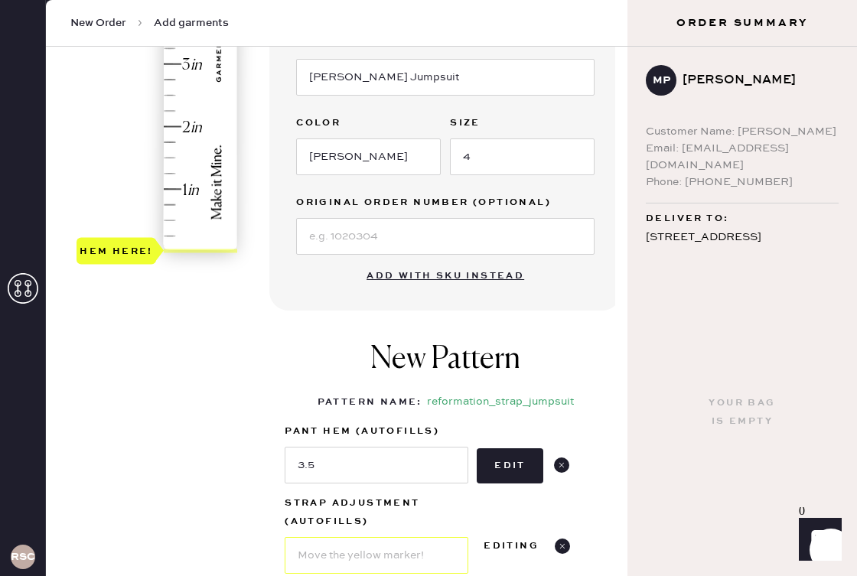
scroll to position [330, 0]
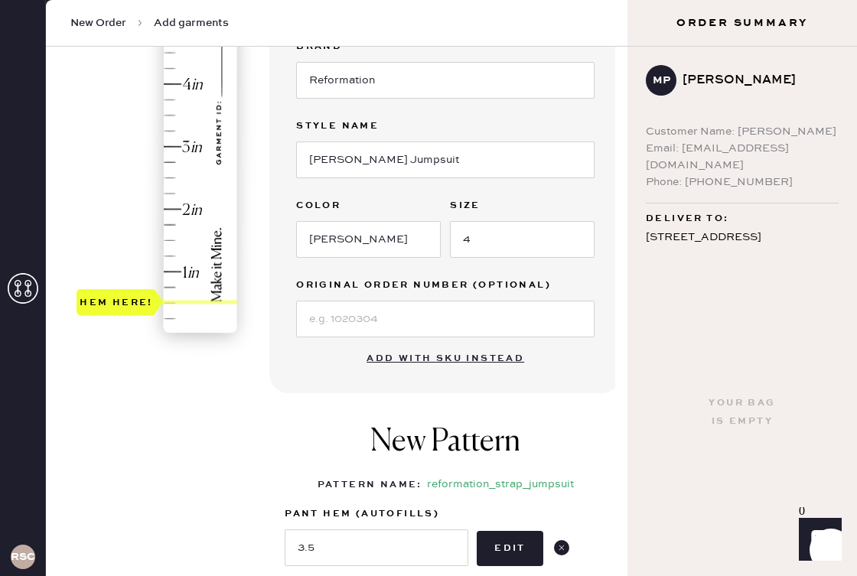
type input "1.5"
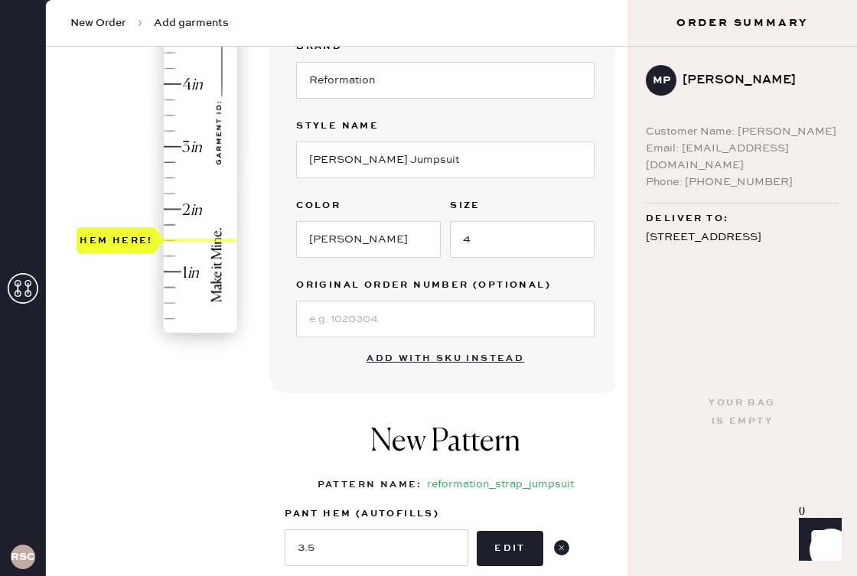
drag, startPoint x: 205, startPoint y: 332, endPoint x: 194, endPoint y: 237, distance: 95.6
click at [194, 238] on div at bounding box center [200, 240] width 73 height 4
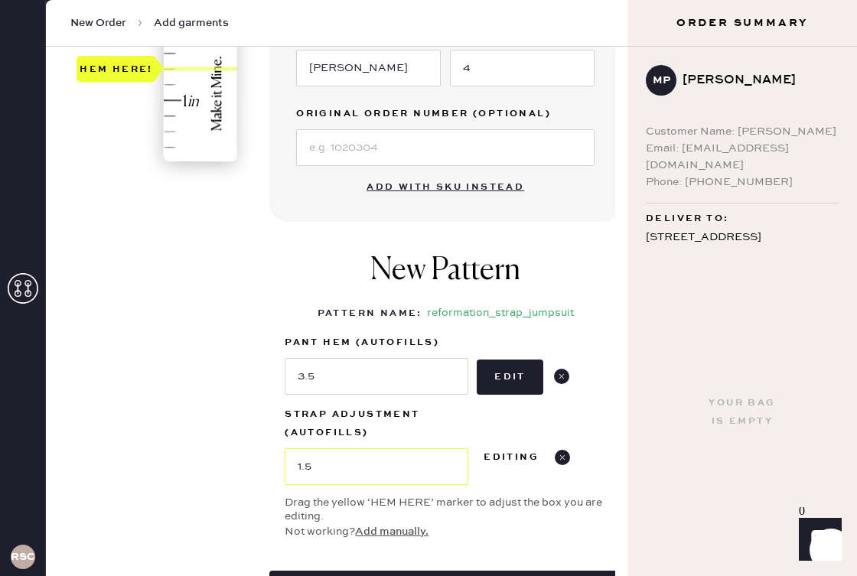
scroll to position [623, 0]
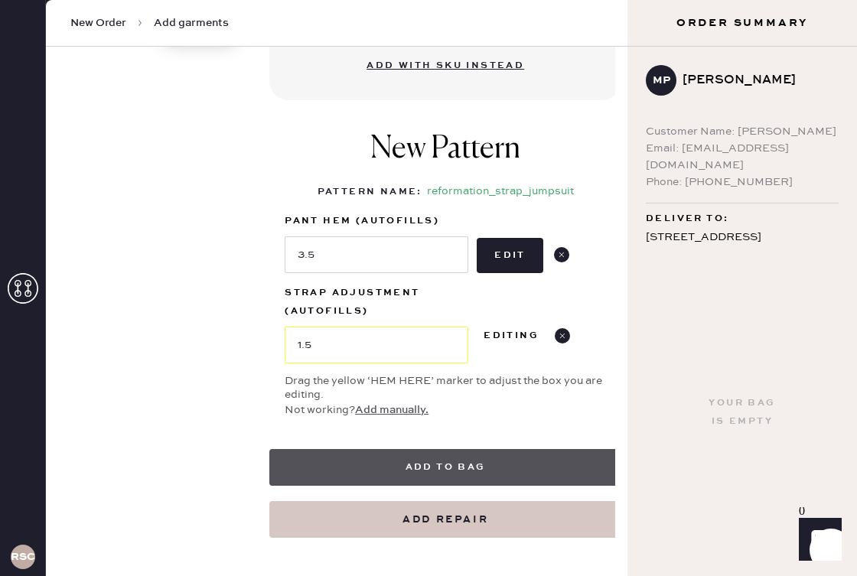
click at [405, 473] on button "Add to bag" at bounding box center [445, 467] width 352 height 37
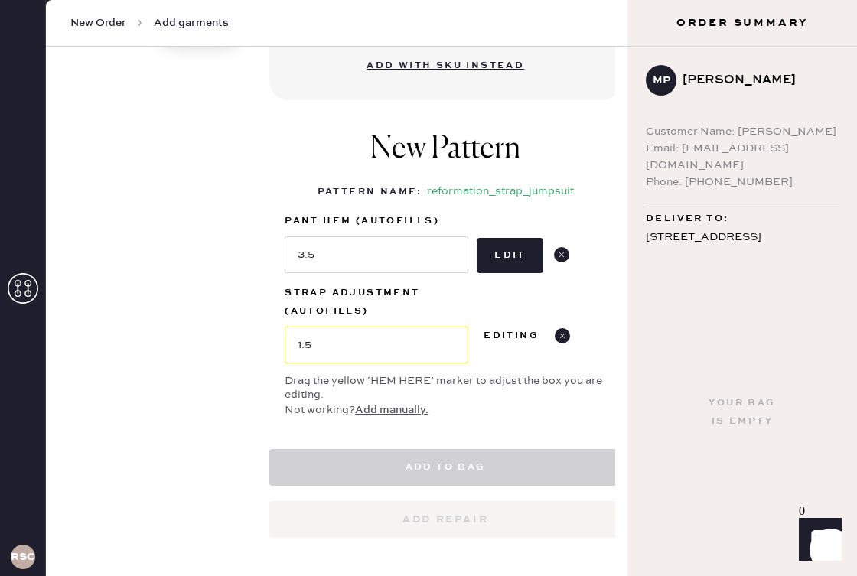
select select "20"
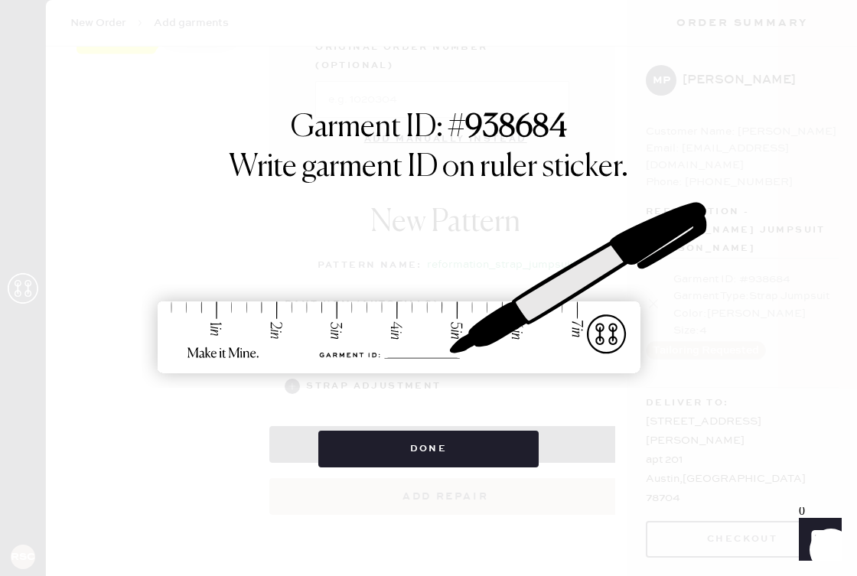
click at [405, 473] on div "Garment ID: # 938684 Write garment ID on ruler sticker. Done" at bounding box center [428, 288] width 857 height 576
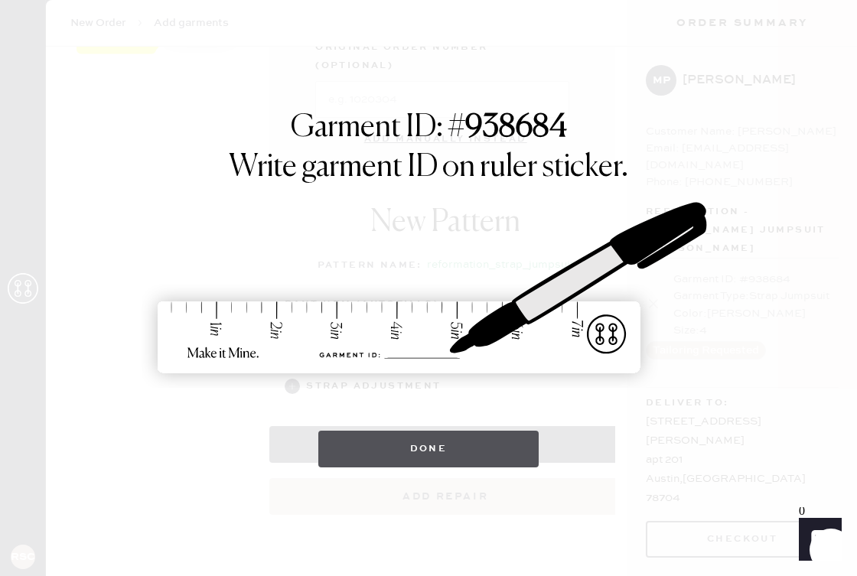
click at [415, 457] on button "Done" at bounding box center [428, 449] width 221 height 37
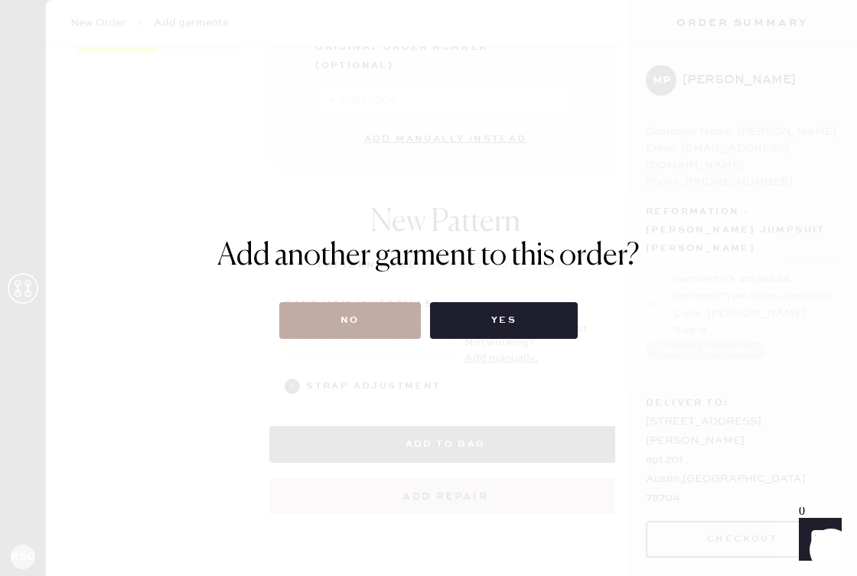
click at [377, 322] on button "No" at bounding box center [350, 320] width 142 height 37
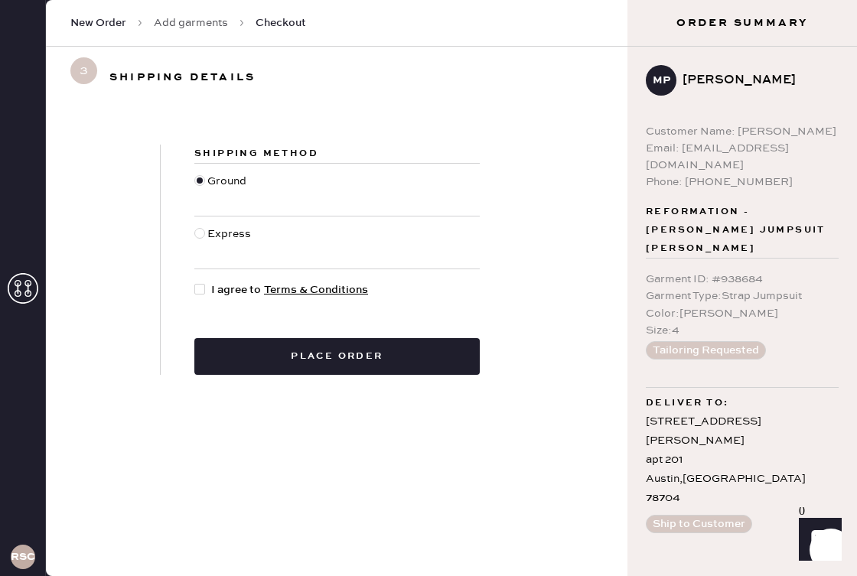
click at [202, 292] on div at bounding box center [199, 289] width 11 height 11
click at [195, 282] on input "I agree to Terms & Conditions" at bounding box center [194, 282] width 1 height 1
checkbox input "true"
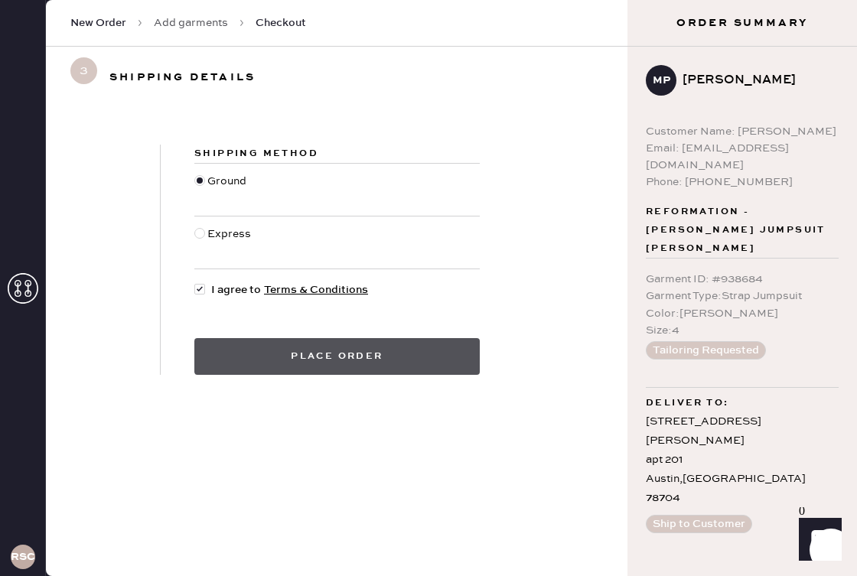
click at [295, 358] on button "Place order" at bounding box center [336, 356] width 285 height 37
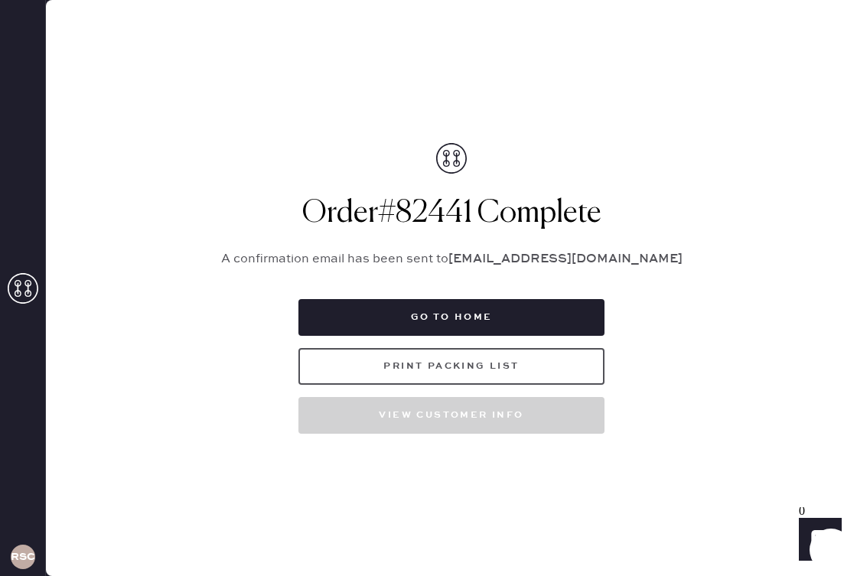
click at [356, 373] on button "Print Packing List" at bounding box center [451, 366] width 306 height 37
click at [415, 63] on div "Packing list Order # 82441 Customer information # 88955 Madi Perez madiella93@g…" at bounding box center [451, 288] width 811 height 576
